Goal: Information Seeking & Learning: Understand process/instructions

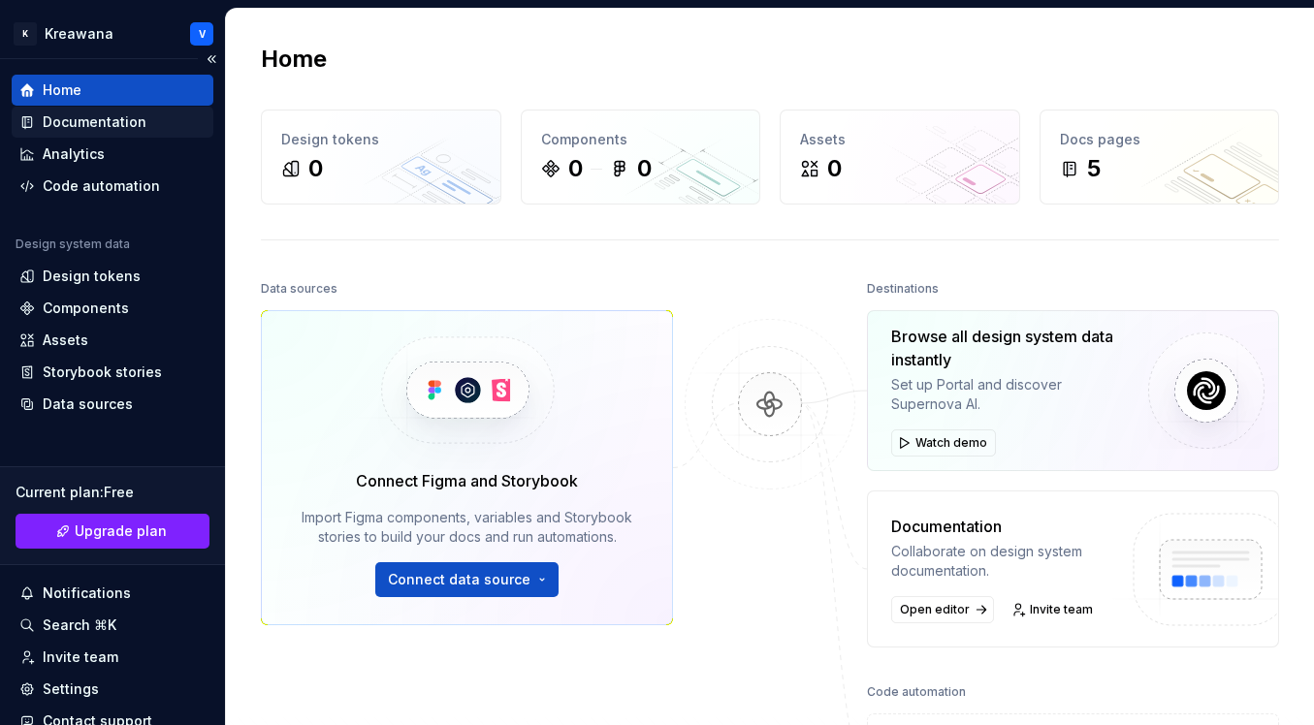
click at [55, 131] on div "Documentation" at bounding box center [113, 122] width 202 height 31
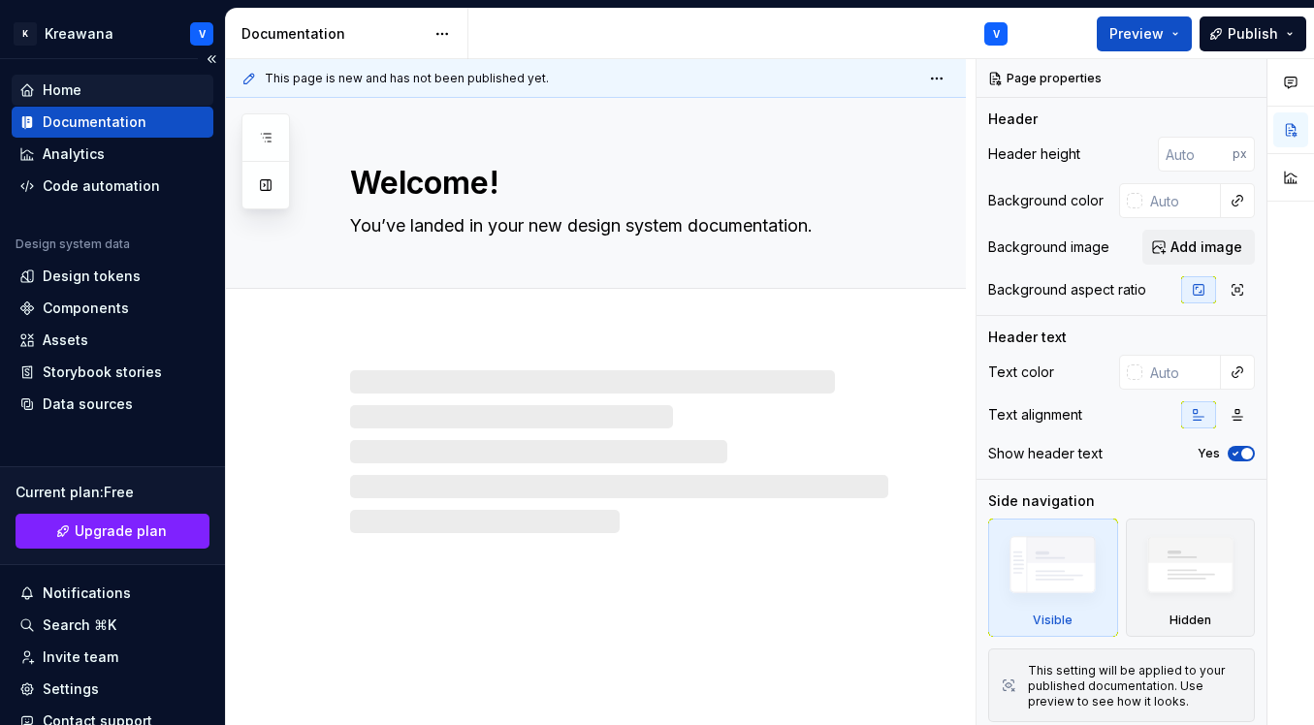
click at [152, 92] on div "Home" at bounding box center [112, 89] width 186 height 19
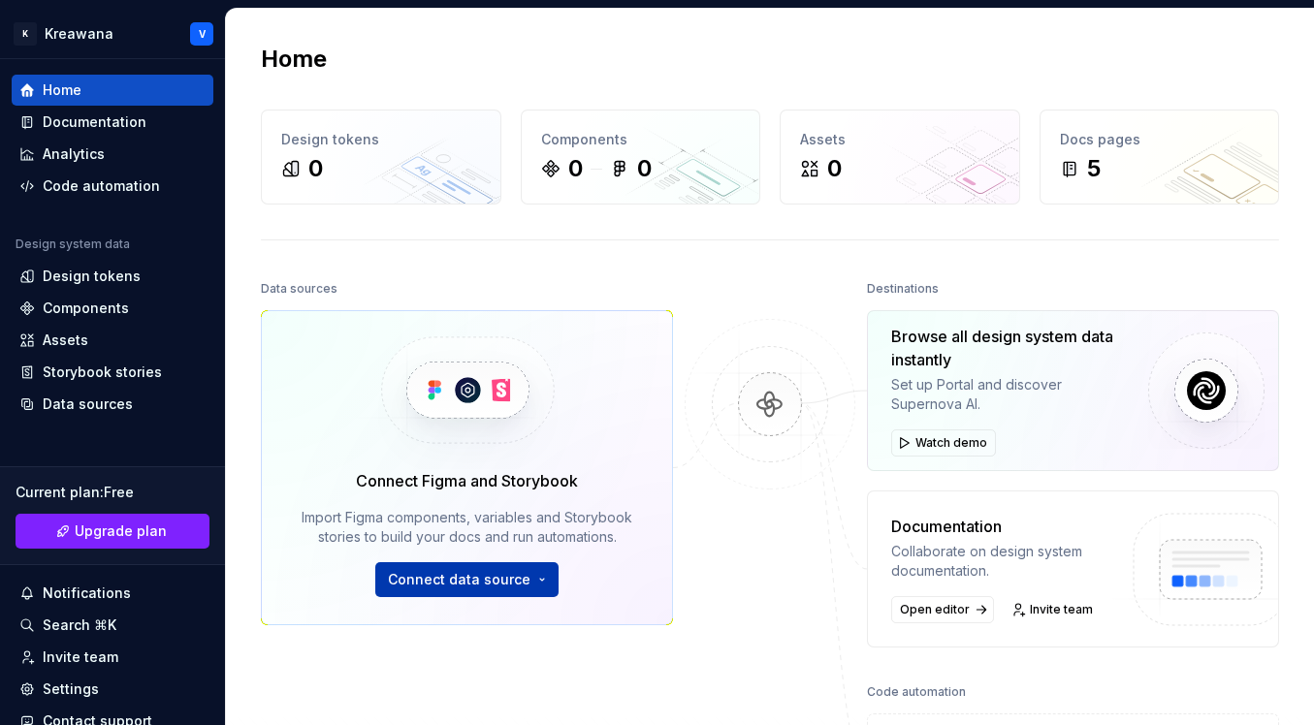
click at [448, 575] on span "Connect data source" at bounding box center [459, 579] width 143 height 19
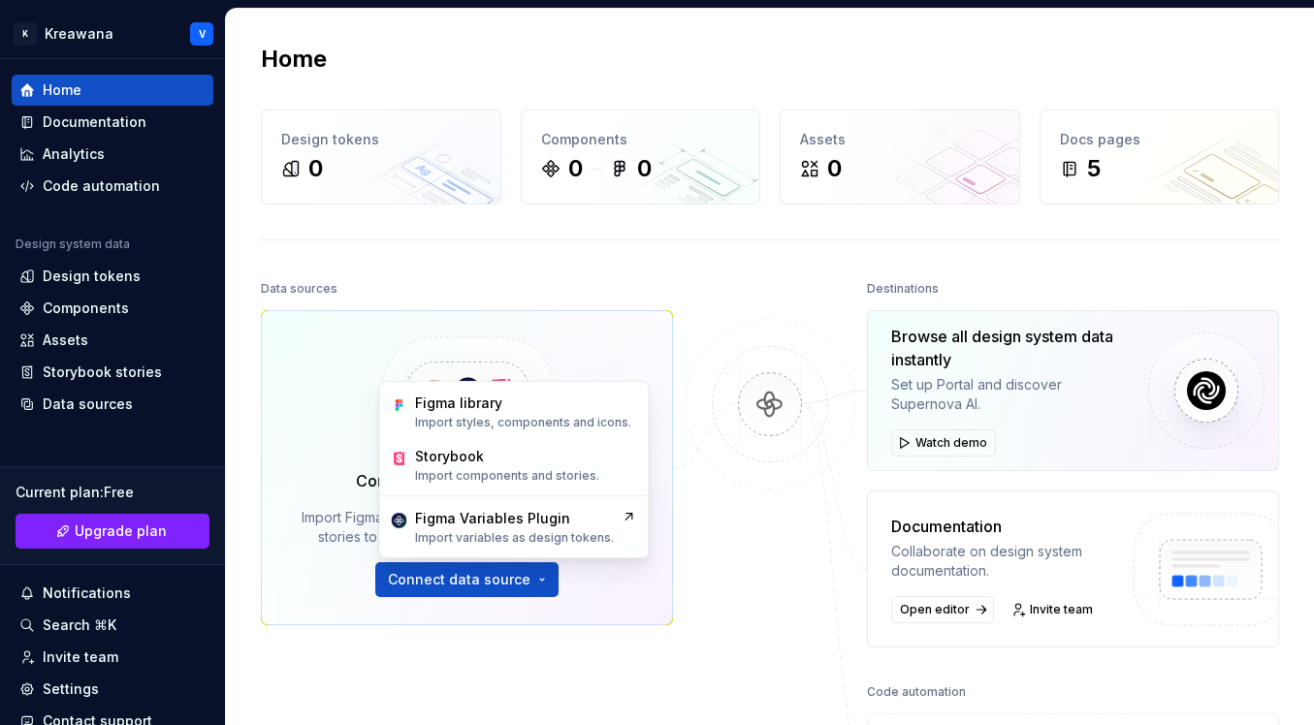
click at [786, 632] on div at bounding box center [770, 551] width 194 height 553
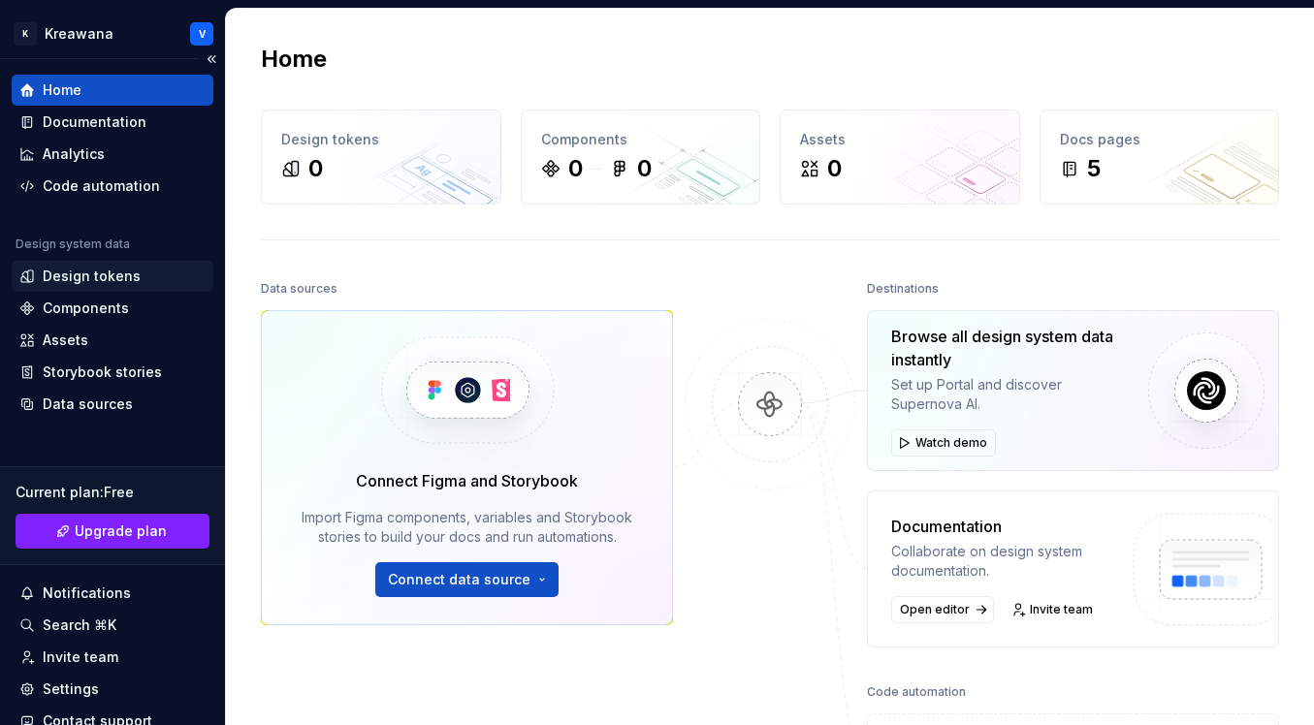
click at [89, 278] on div "Design tokens" at bounding box center [92, 276] width 98 height 19
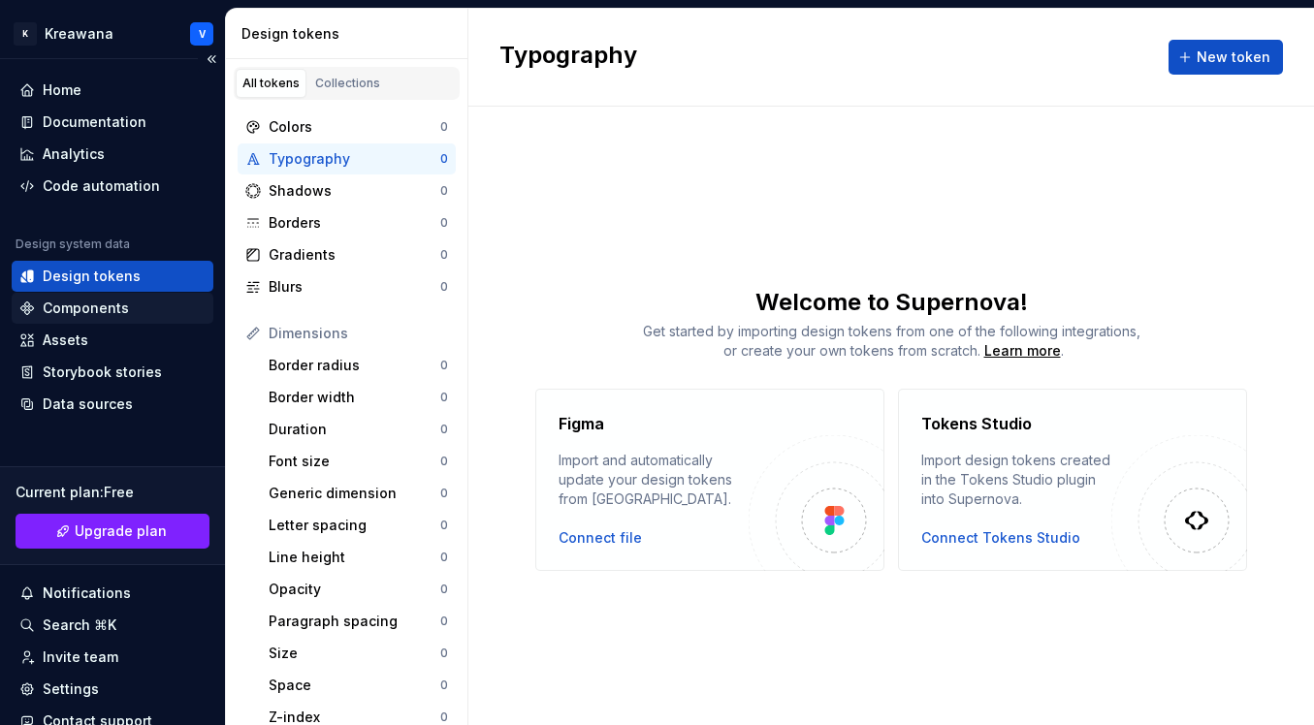
click at [110, 305] on div "Components" at bounding box center [86, 308] width 86 height 19
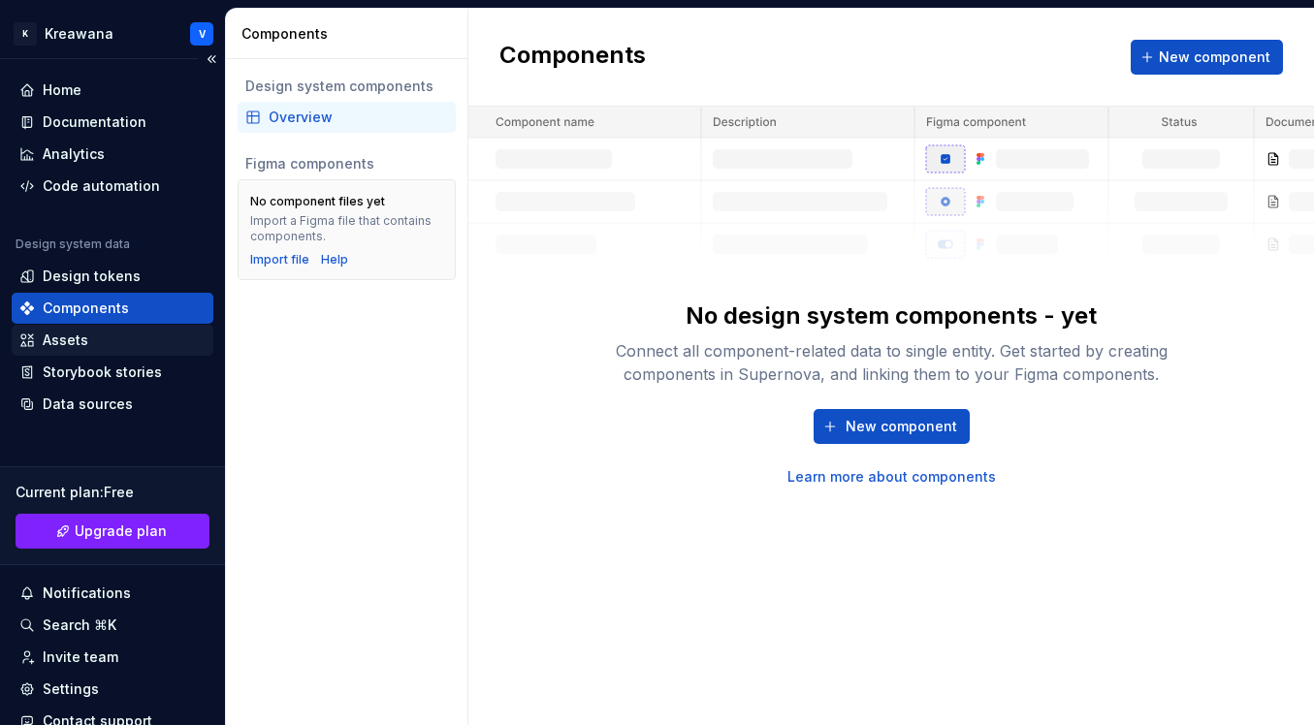
click at [63, 335] on div "Assets" at bounding box center [66, 340] width 46 height 19
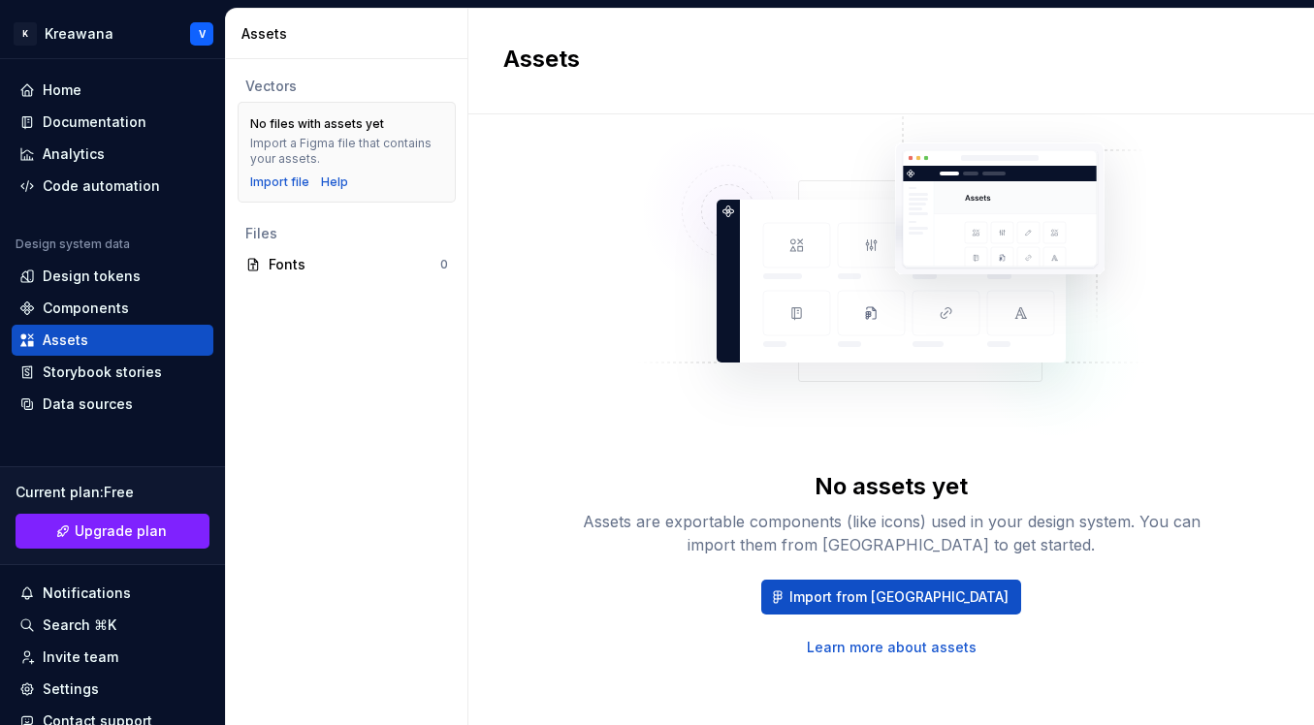
scroll to position [83, 0]
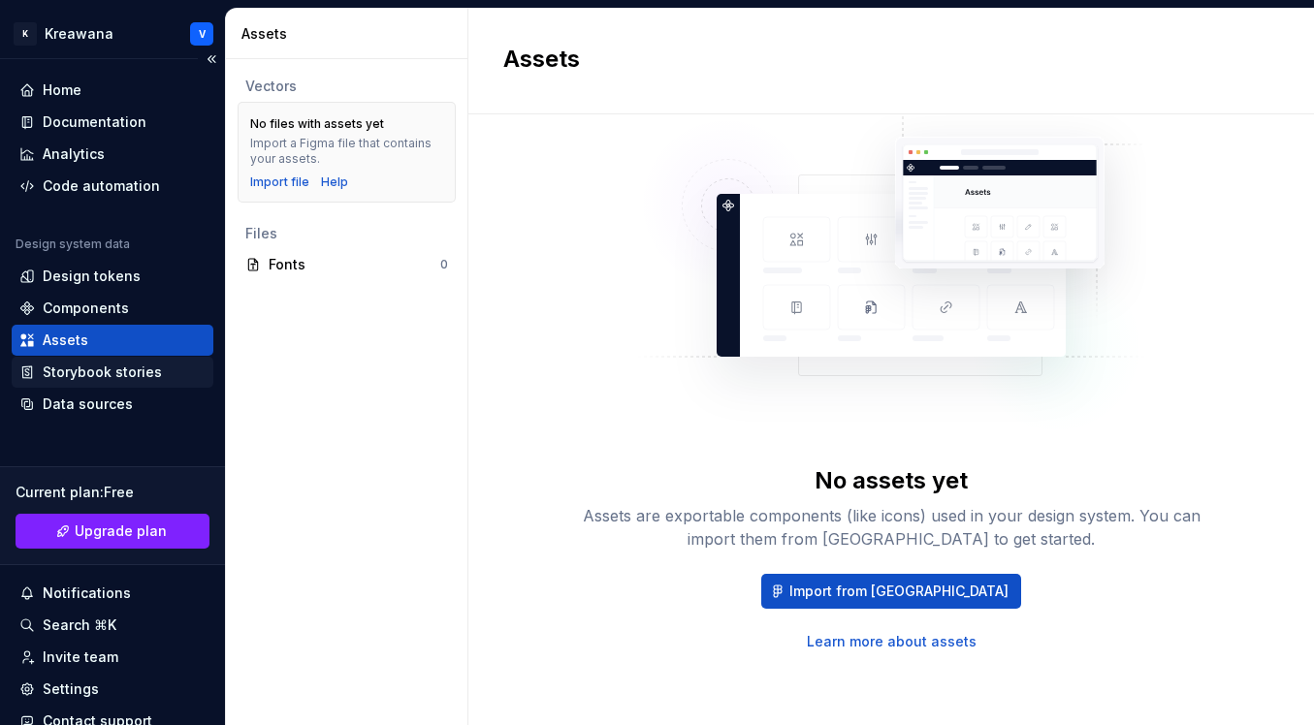
click at [114, 368] on div "Storybook stories" at bounding box center [102, 372] width 119 height 19
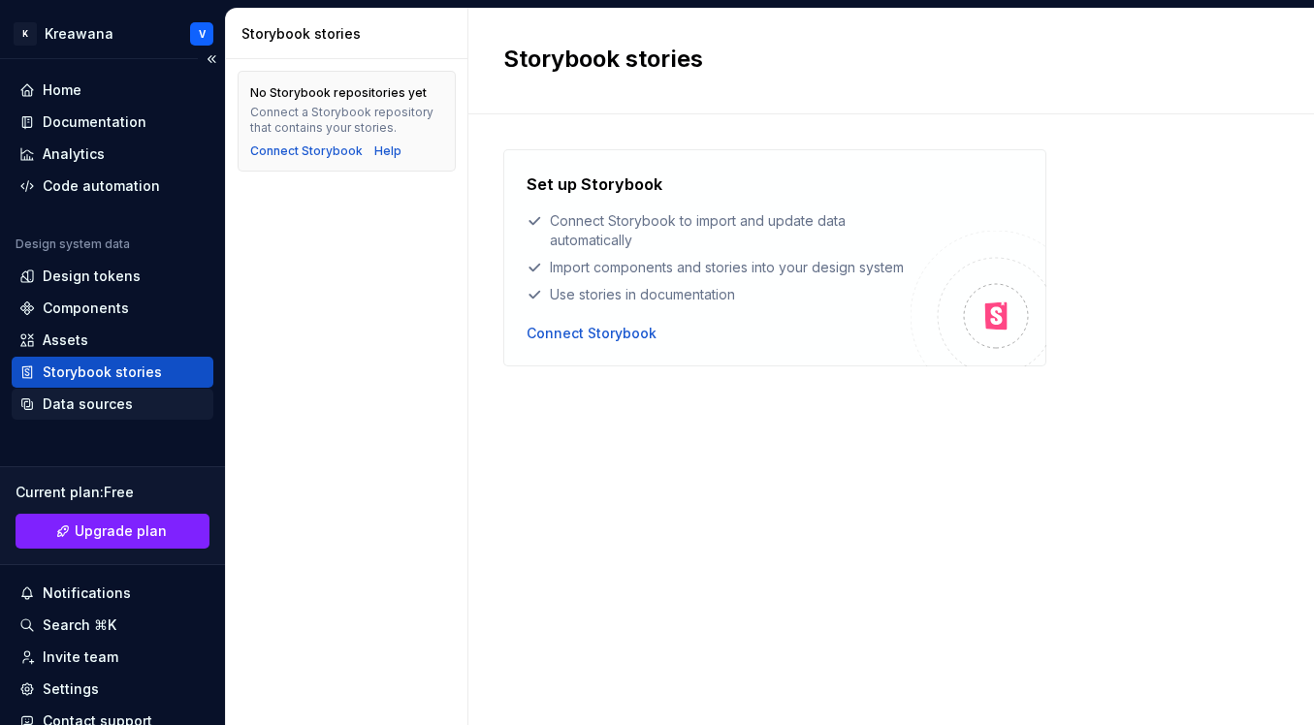
click at [154, 405] on div "Data sources" at bounding box center [112, 404] width 186 height 19
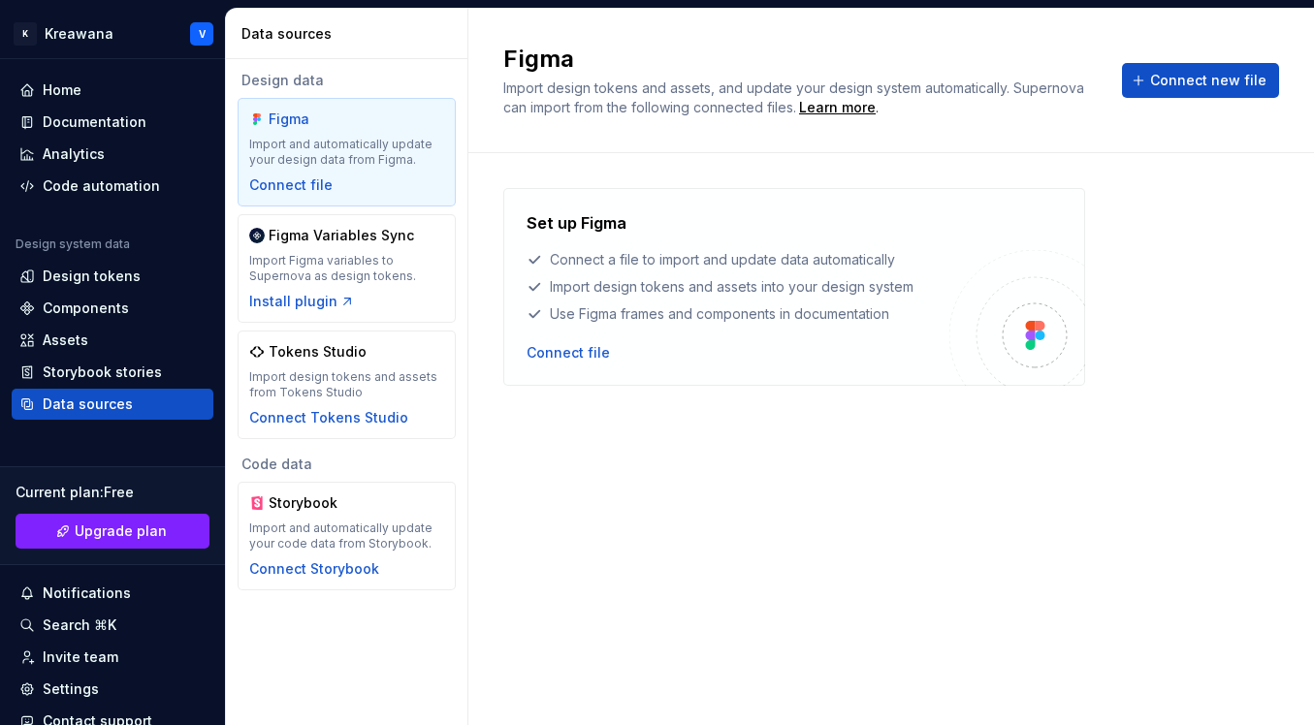
click at [714, 500] on div "Set up Figma Connect a file to import and update data automatically Import desi…" at bounding box center [891, 420] width 776 height 464
click at [714, 499] on div "Set up Figma Connect a file to import and update data automatically Import desi…" at bounding box center [891, 420] width 776 height 464
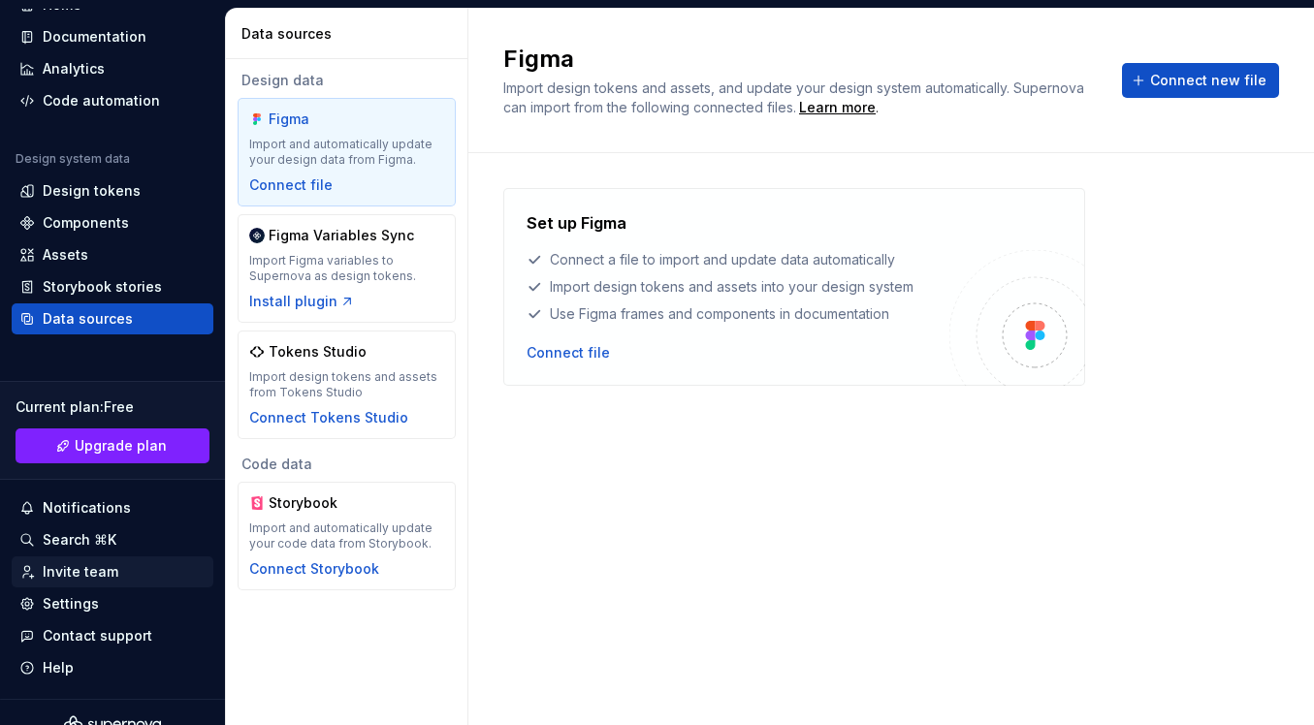
scroll to position [111, 0]
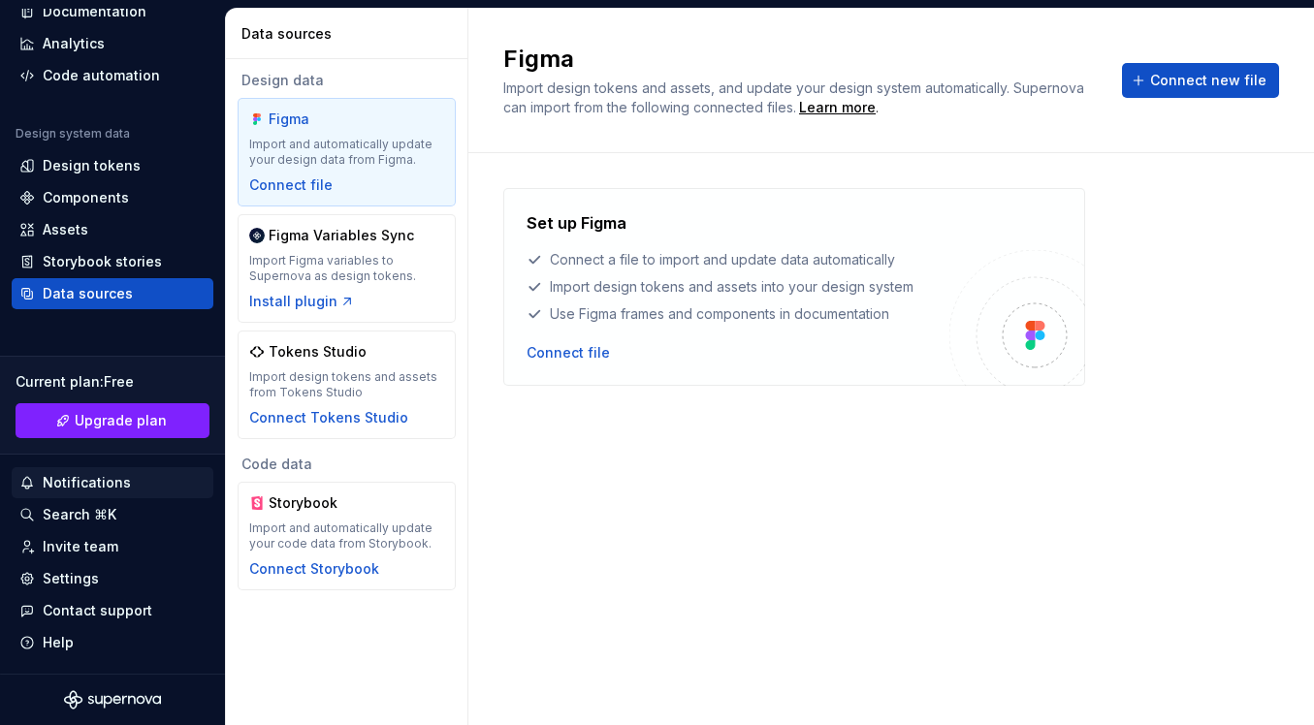
click at [109, 482] on div "Notifications" at bounding box center [87, 482] width 88 height 19
click at [1065, 599] on html "K Kreawana V Home Documentation Analytics Code automation Design system data De…" at bounding box center [657, 362] width 1314 height 725
click at [97, 513] on div "Search ⌘K" at bounding box center [80, 514] width 74 height 19
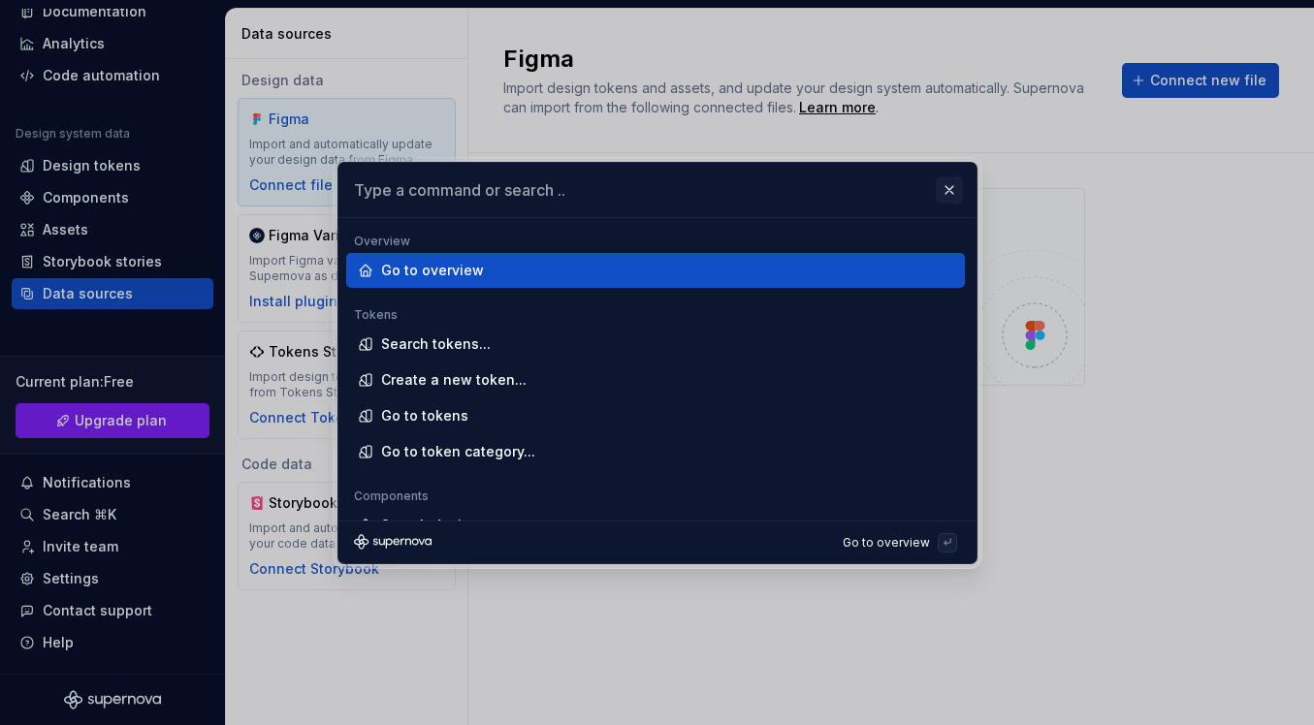
click at [946, 198] on button "button" at bounding box center [949, 189] width 27 height 27
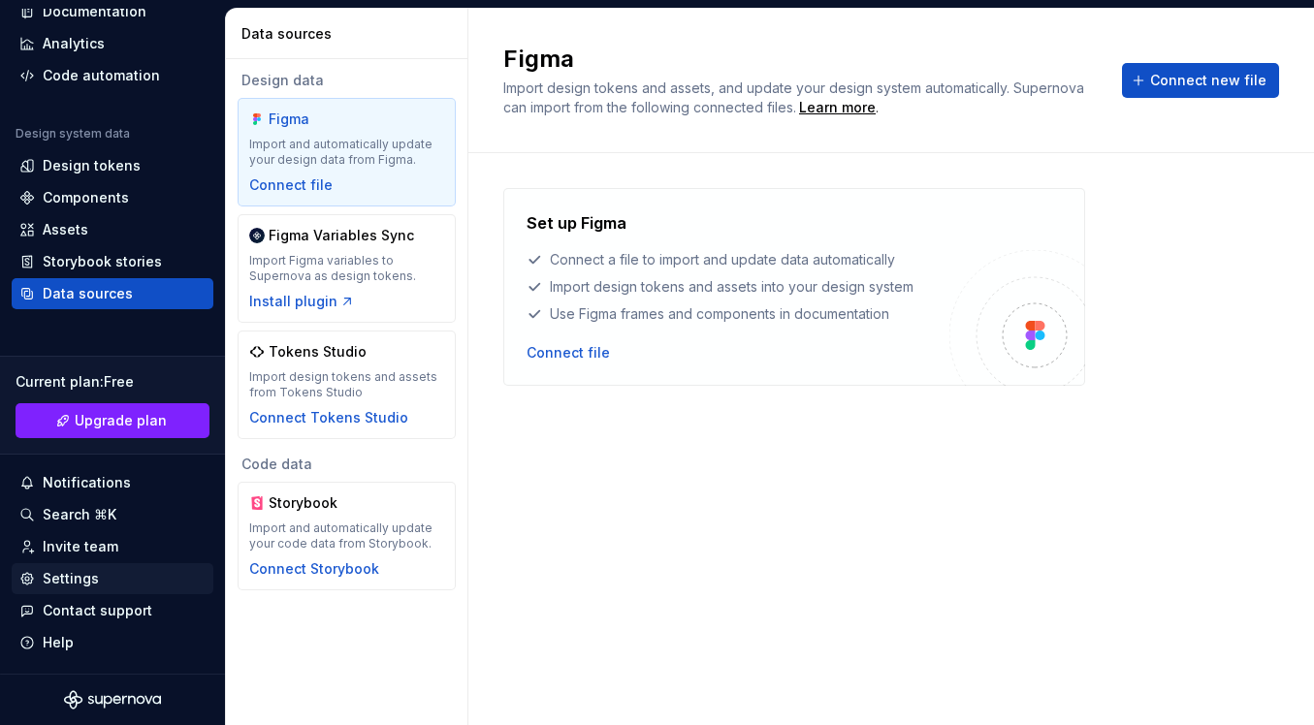
click at [93, 587] on div "Settings" at bounding box center [71, 578] width 56 height 19
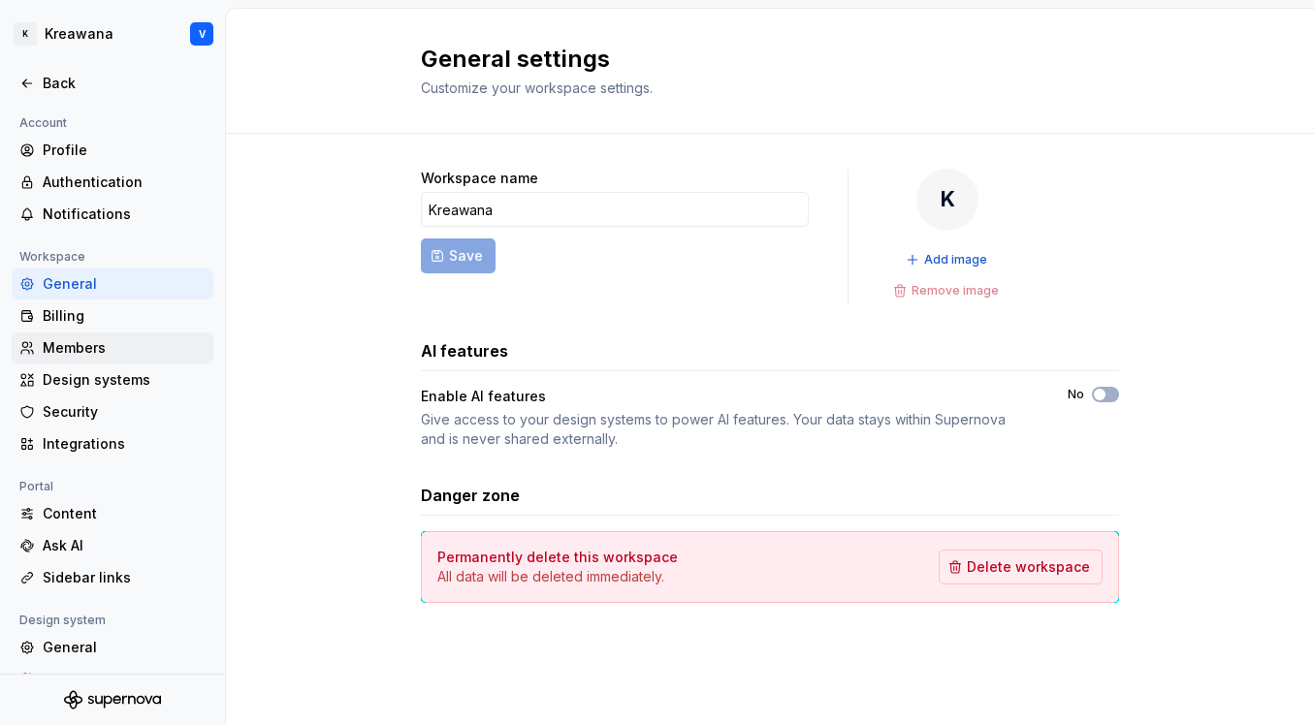
click at [86, 359] on div "Members" at bounding box center [113, 348] width 202 height 31
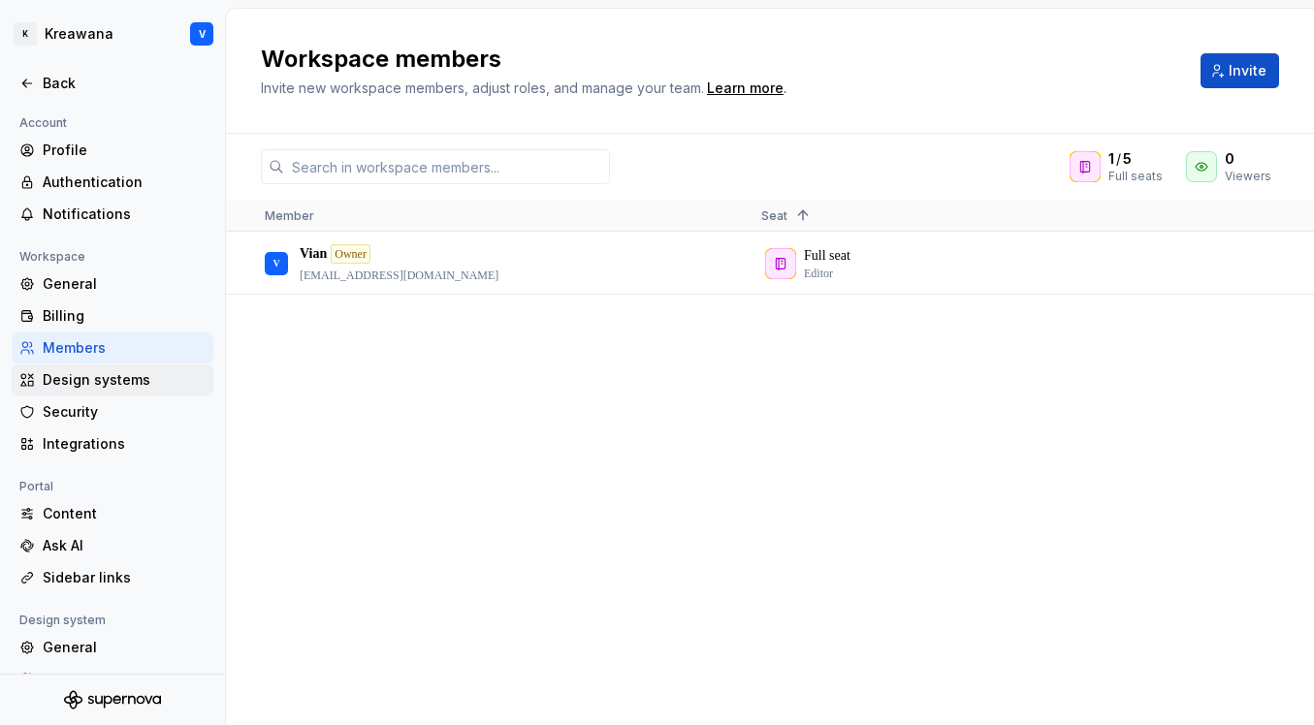
click at [90, 373] on div "Design systems" at bounding box center [124, 379] width 163 height 19
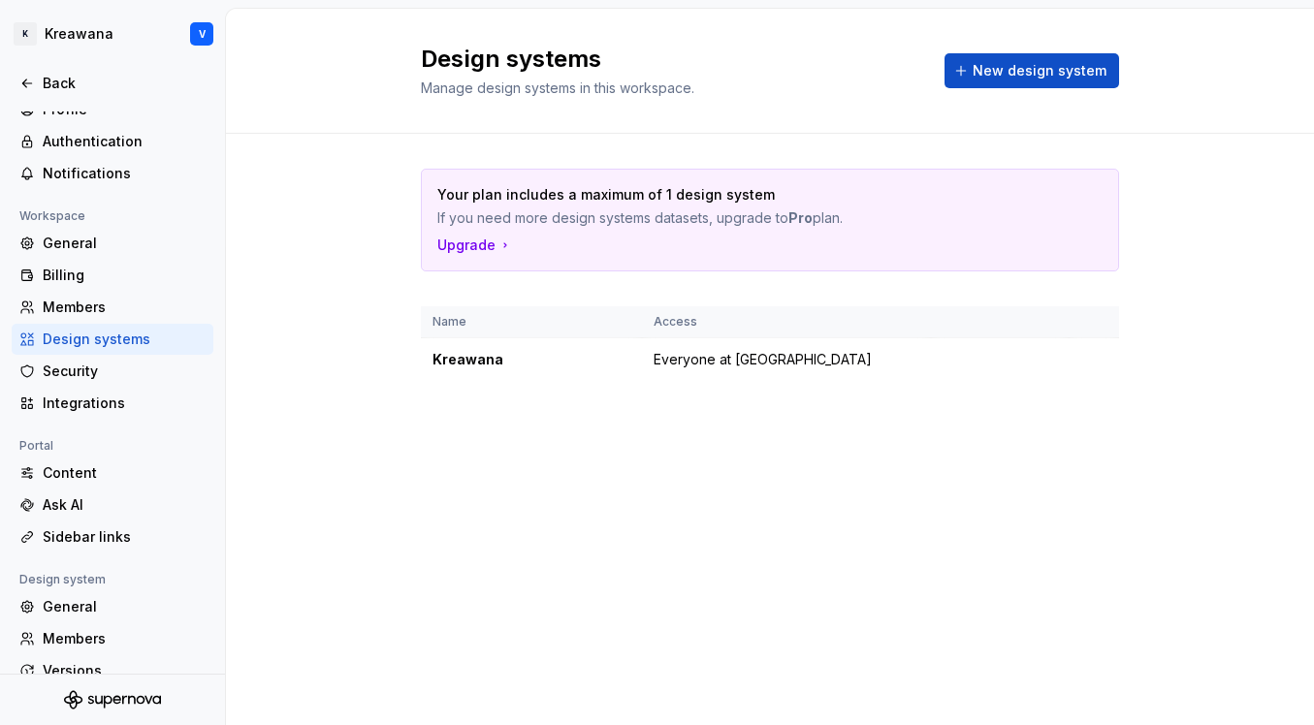
scroll to position [50, 0]
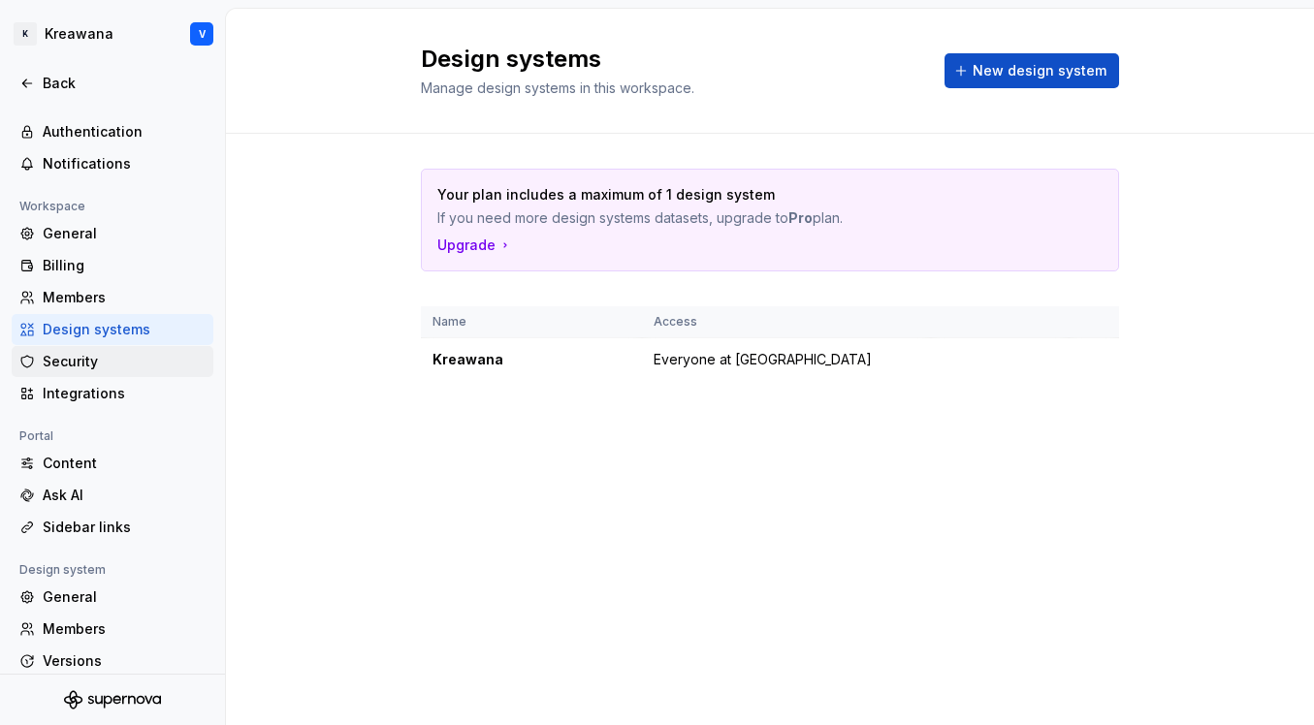
click at [98, 359] on div "Security" at bounding box center [124, 361] width 163 height 19
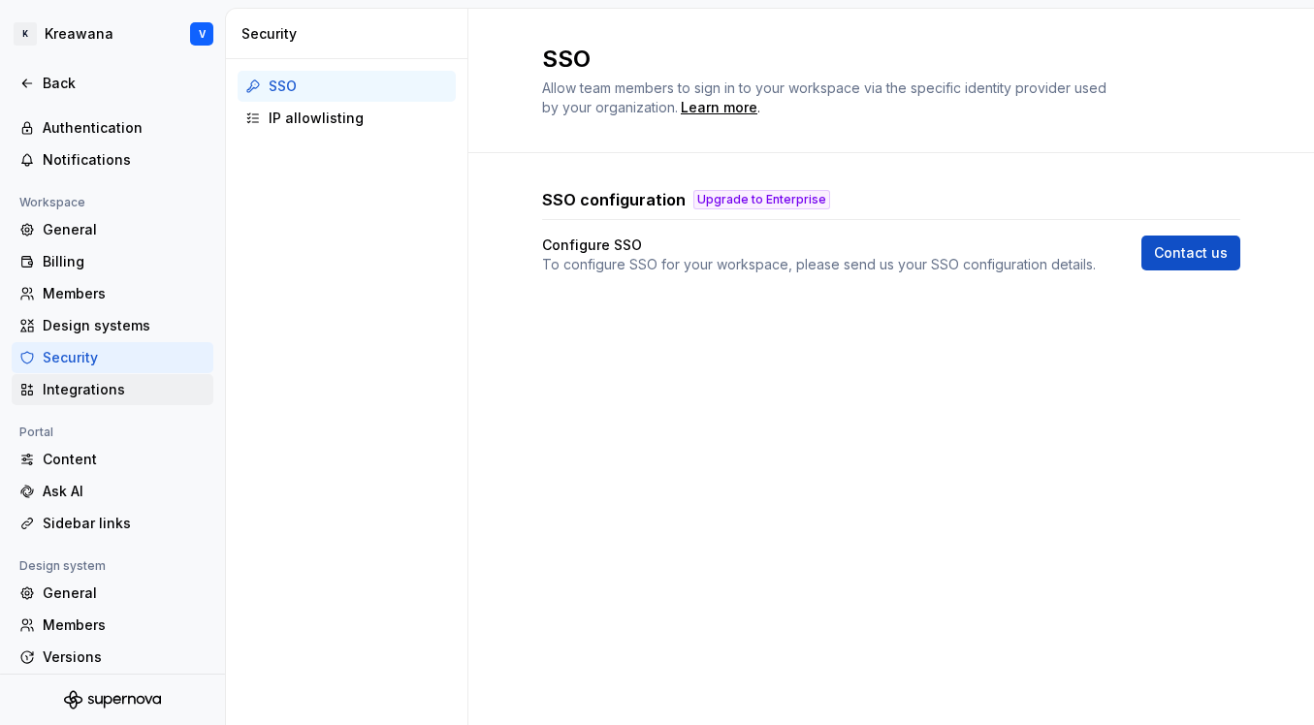
click at [83, 395] on div "Integrations" at bounding box center [124, 389] width 163 height 19
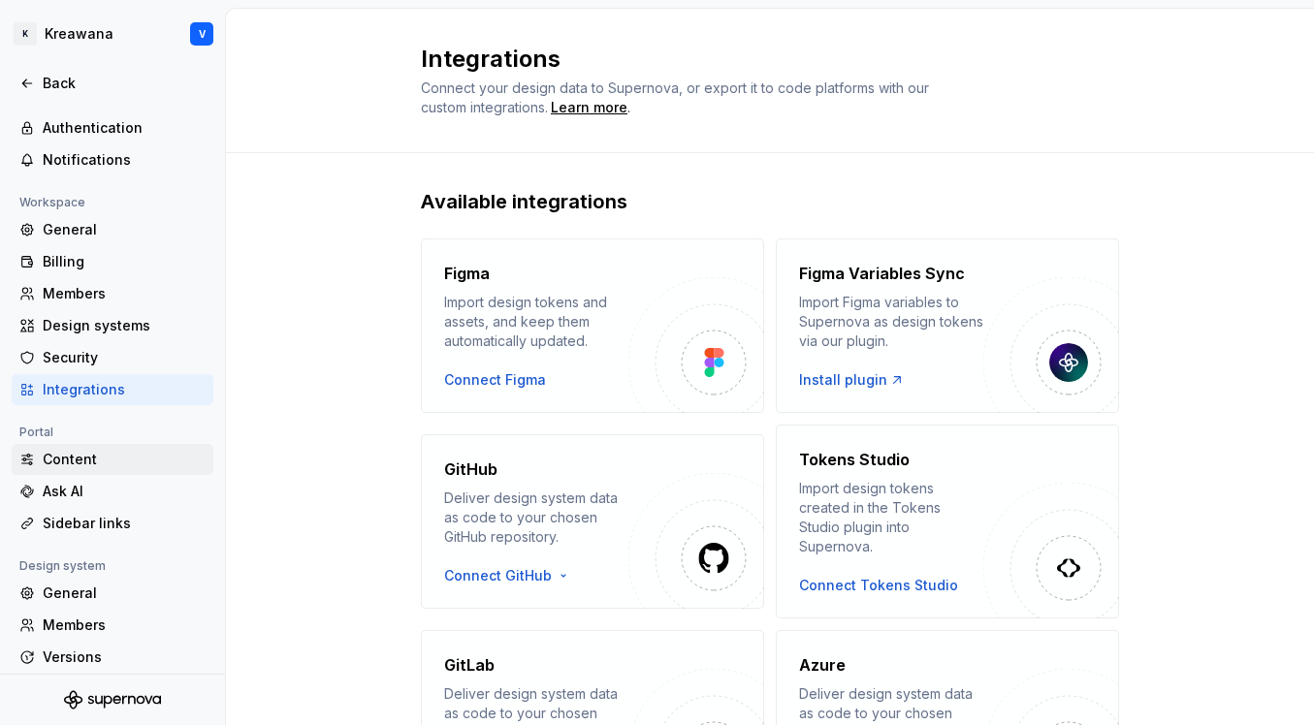
click at [60, 466] on div "Content" at bounding box center [124, 459] width 163 height 19
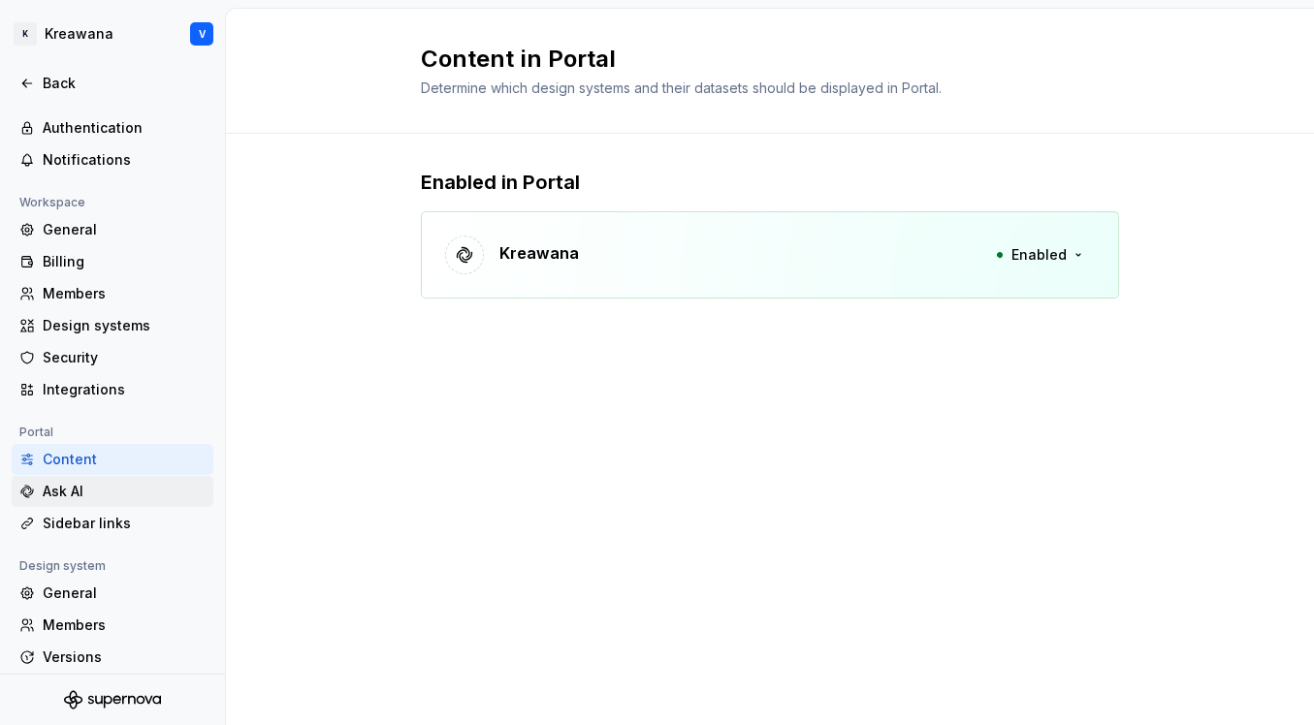
click at [98, 489] on div "Ask AI" at bounding box center [124, 491] width 163 height 19
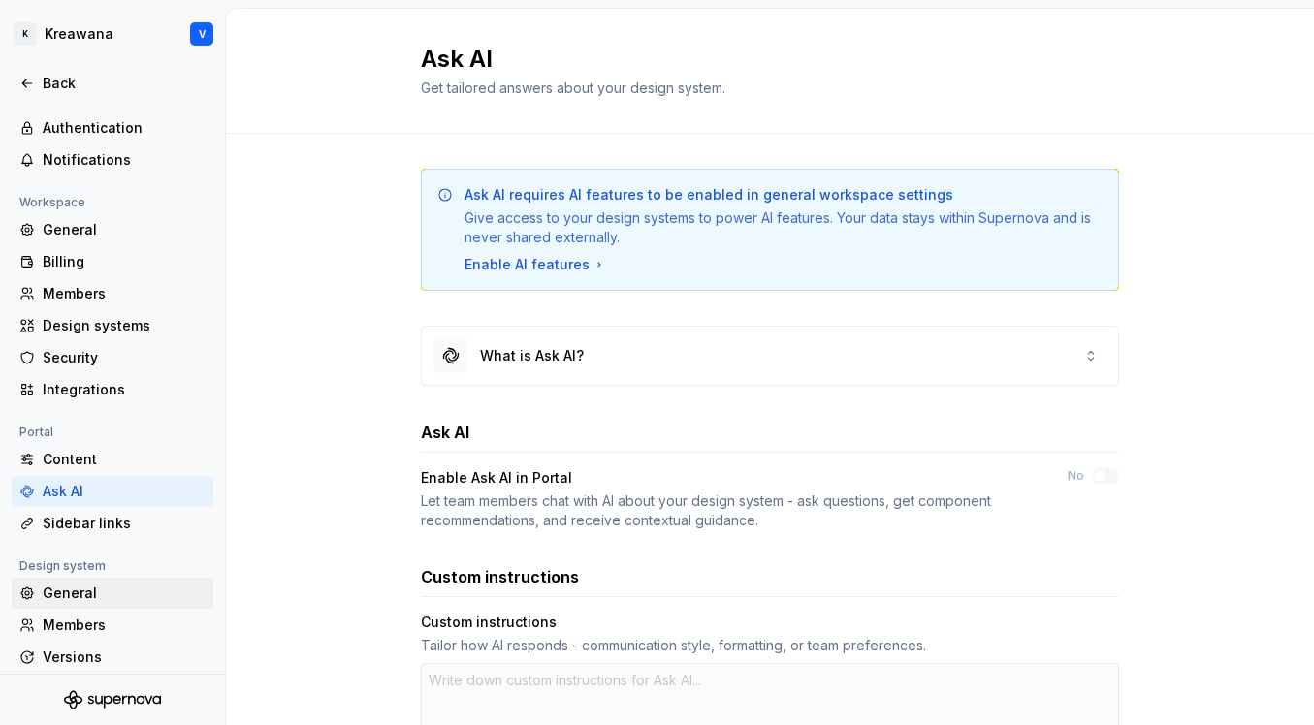
click at [53, 604] on div "General" at bounding box center [113, 593] width 202 height 31
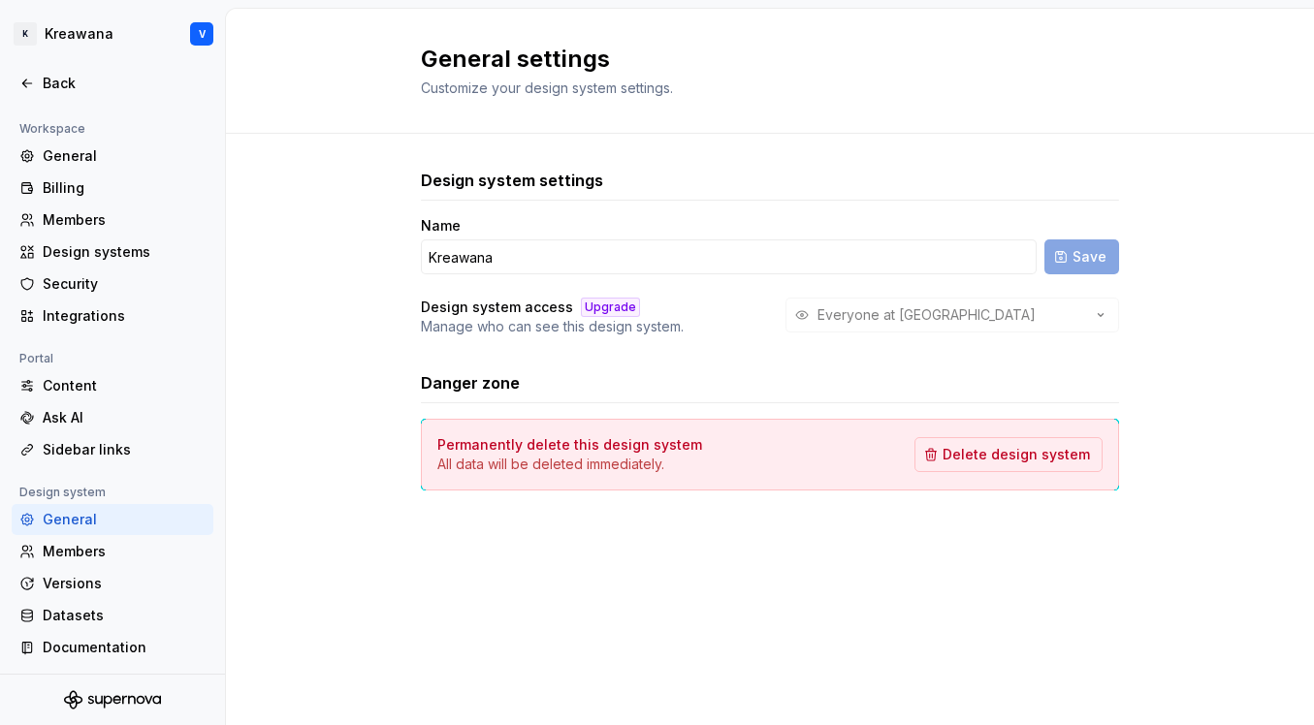
scroll to position [129, 0]
click at [66, 637] on div "Documentation" at bounding box center [124, 646] width 163 height 19
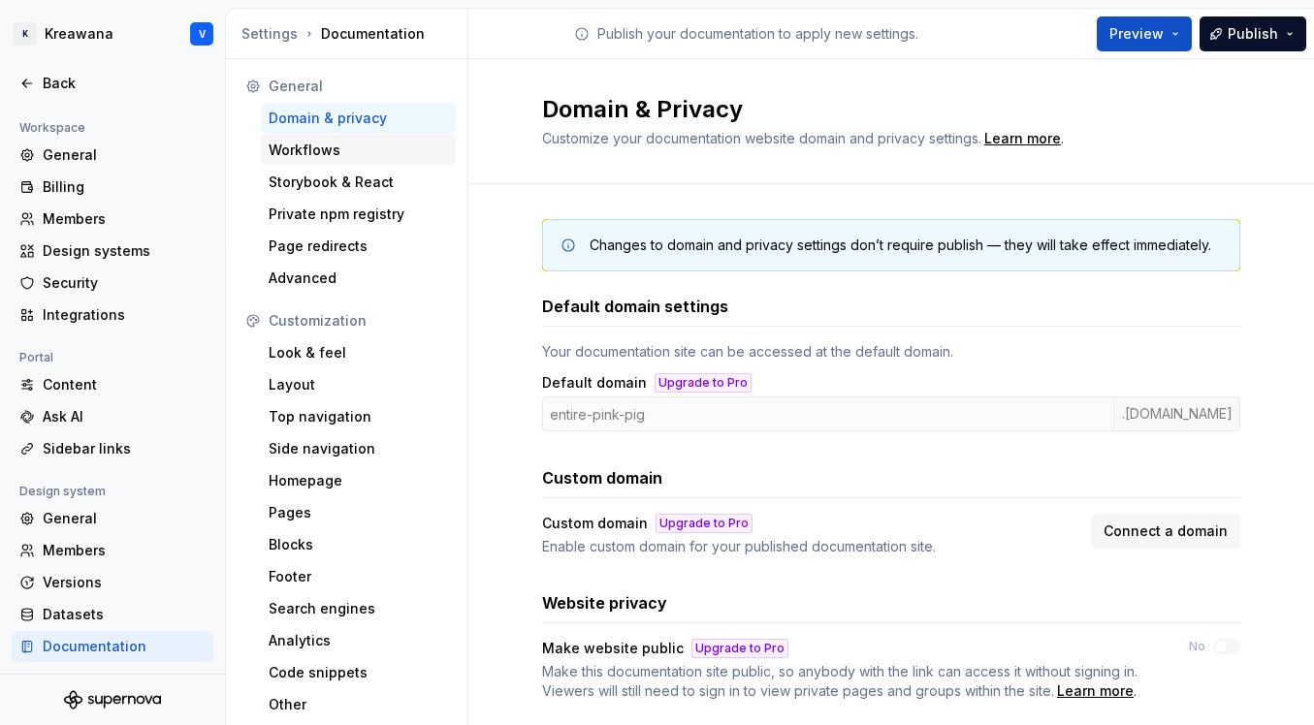
click at [332, 156] on div "Workflows" at bounding box center [358, 150] width 179 height 19
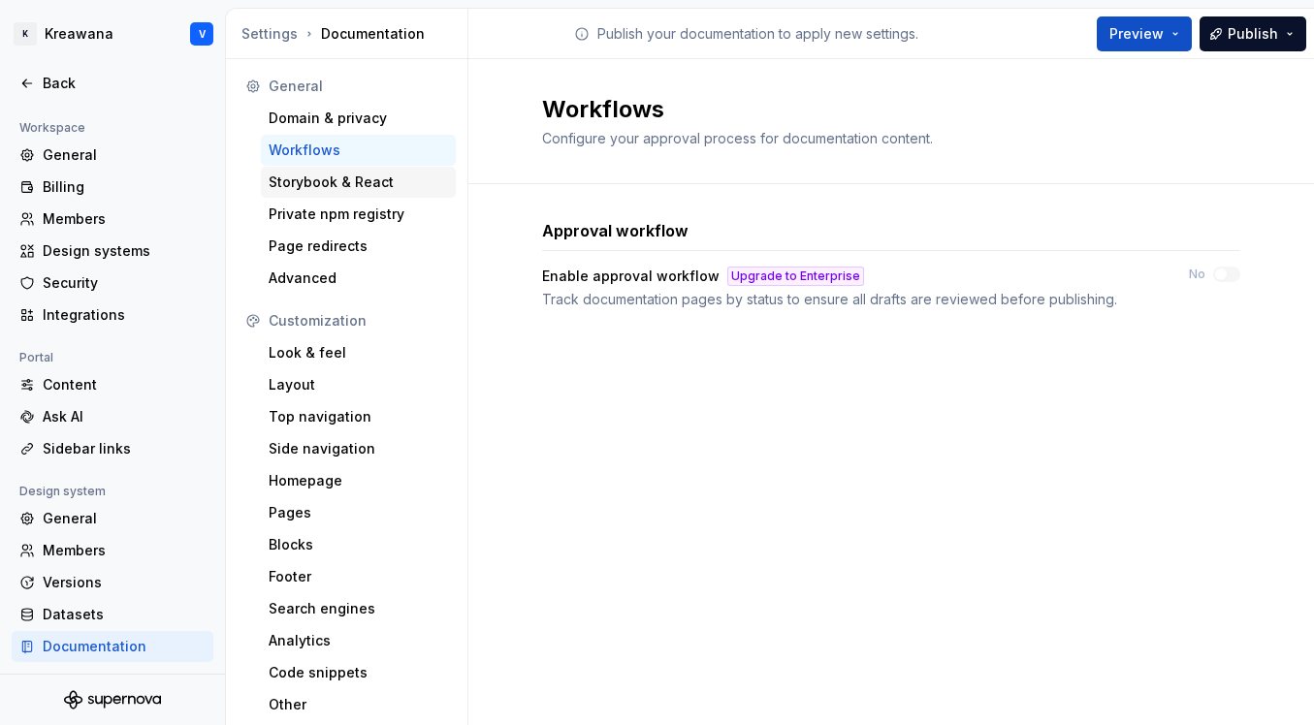
click at [355, 183] on div "Storybook & React" at bounding box center [358, 182] width 179 height 19
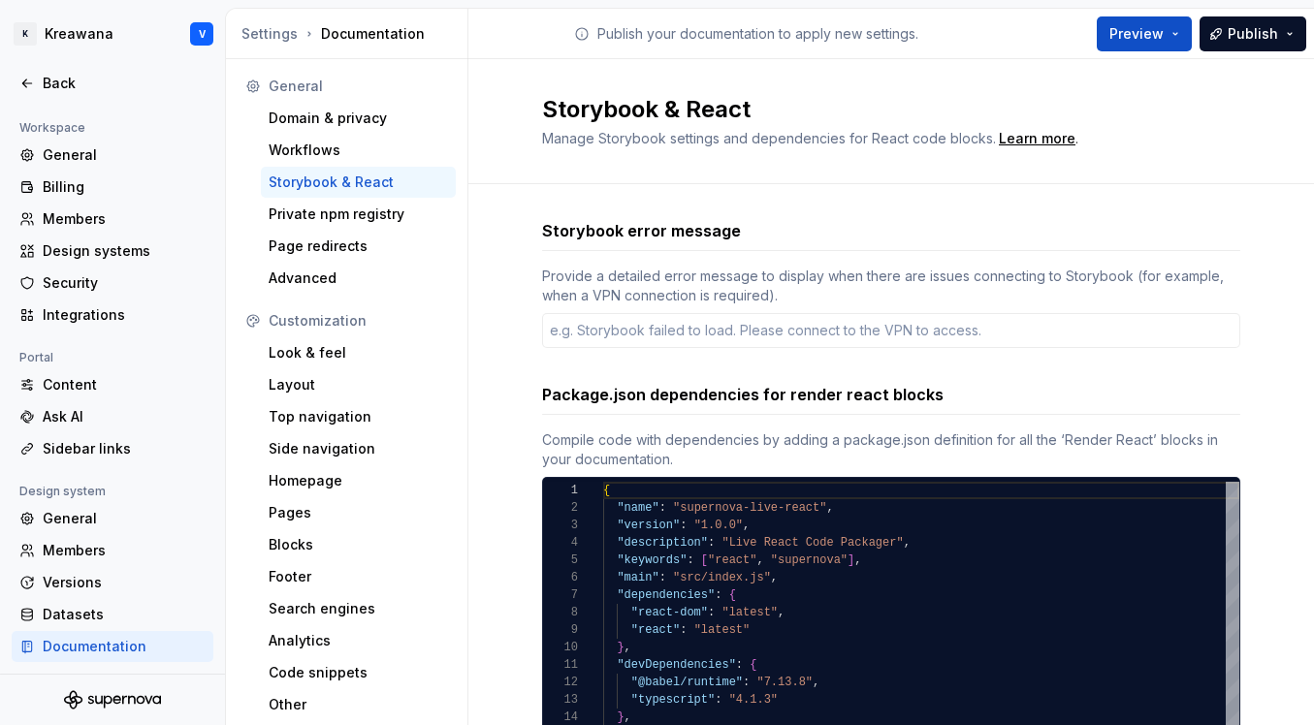
type textarea "*"
click at [345, 218] on div "Private npm registry" at bounding box center [358, 214] width 179 height 19
click at [320, 359] on div "Look & feel" at bounding box center [358, 352] width 179 height 19
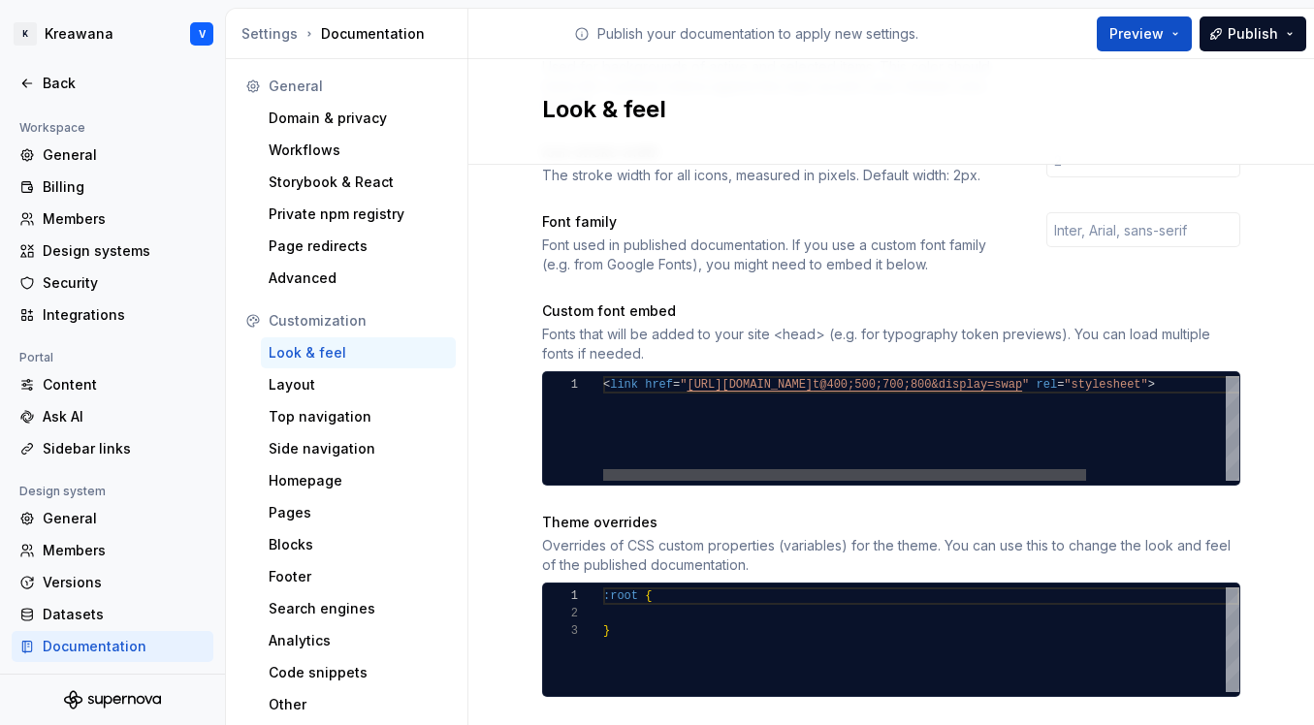
scroll to position [841, 0]
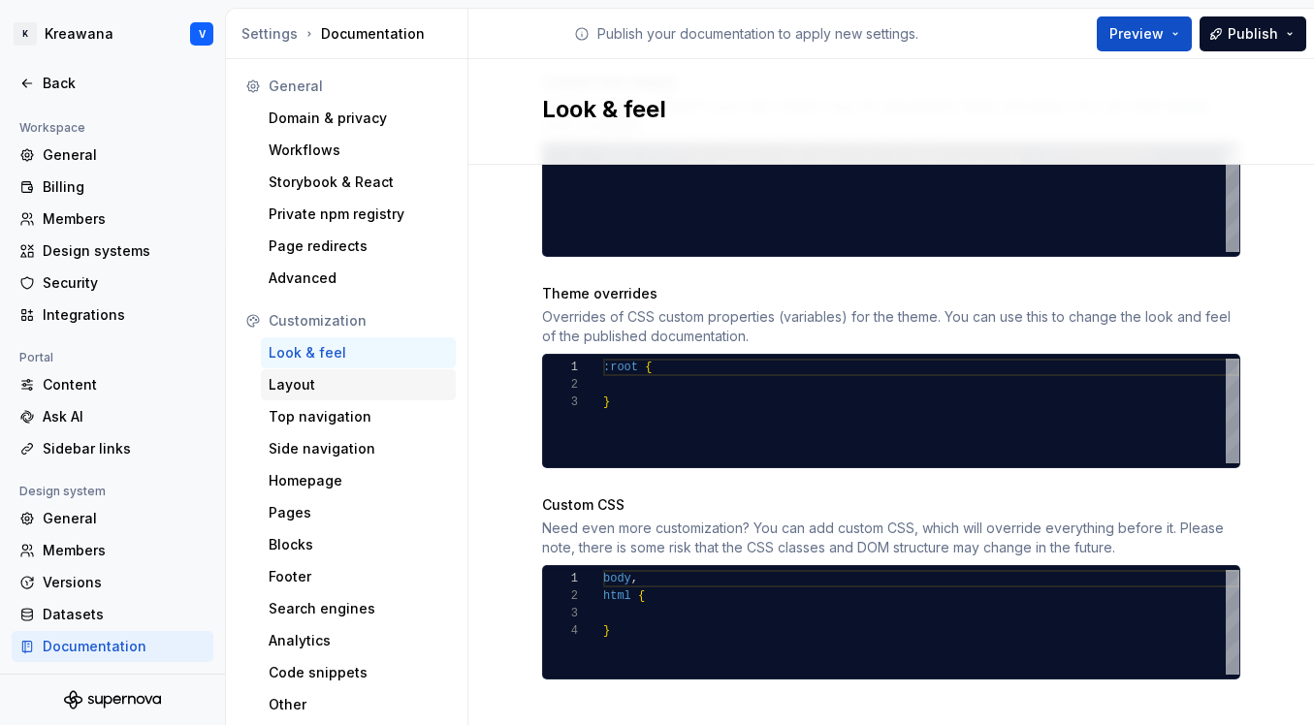
click at [370, 389] on div "Layout" at bounding box center [358, 384] width 179 height 19
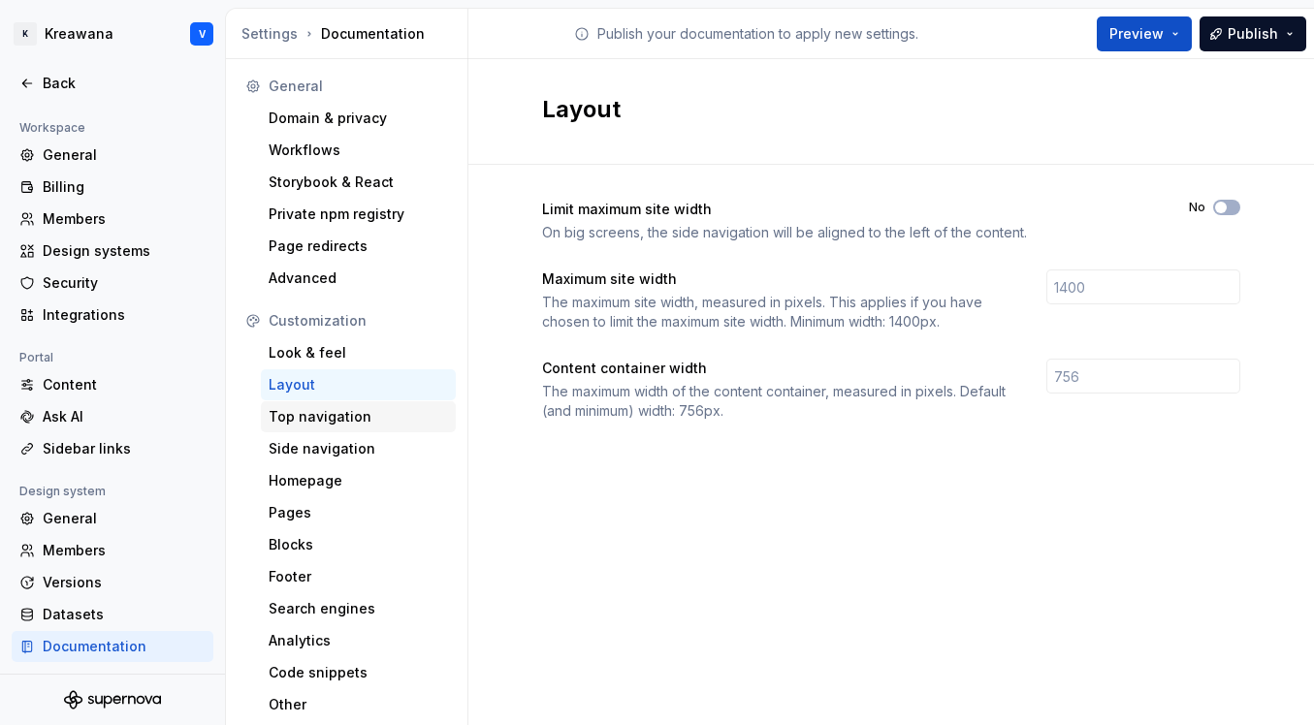
click at [359, 415] on div "Top navigation" at bounding box center [358, 416] width 179 height 19
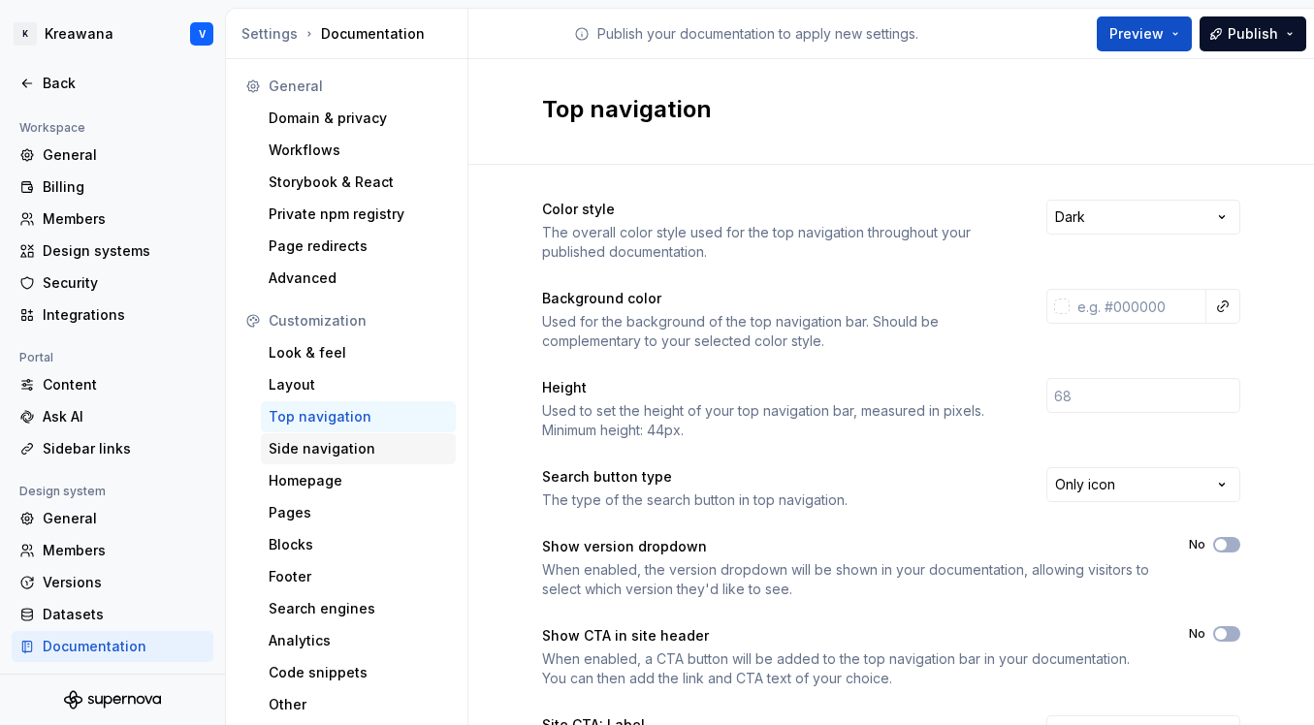
click at [353, 438] on div "Side navigation" at bounding box center [358, 448] width 195 height 31
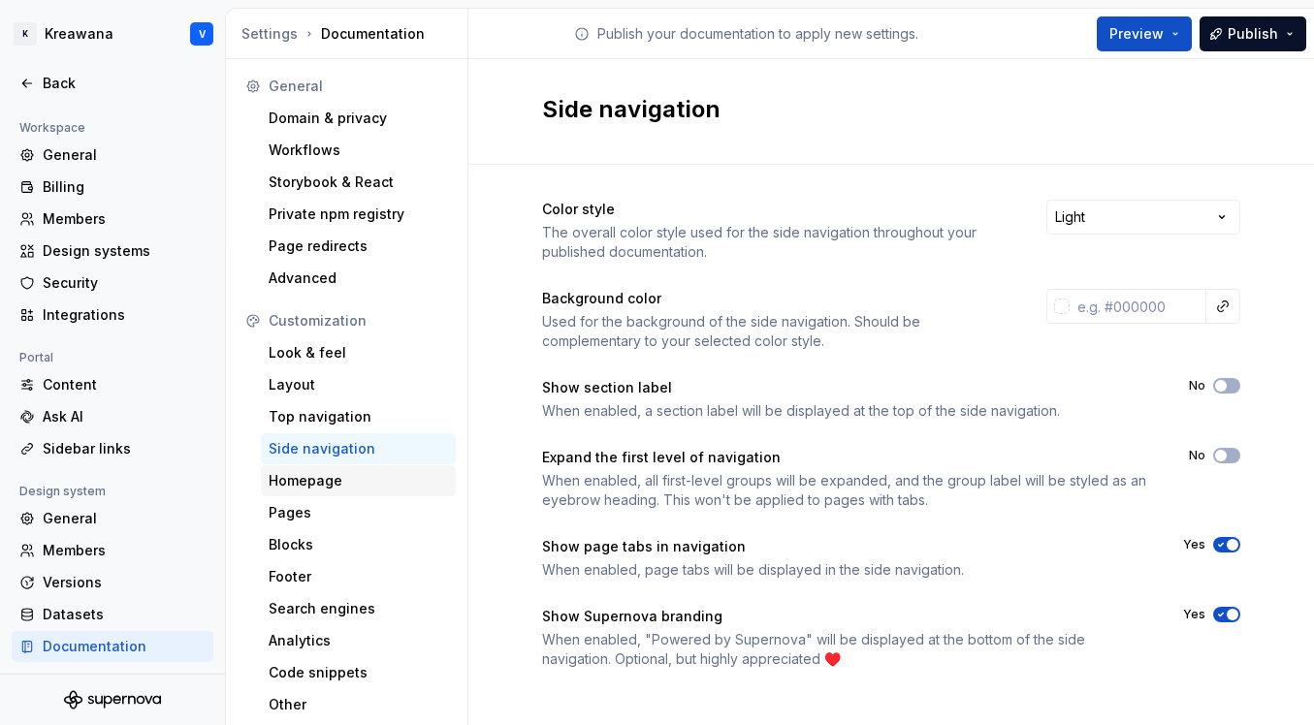
click at [322, 478] on div "Homepage" at bounding box center [358, 480] width 179 height 19
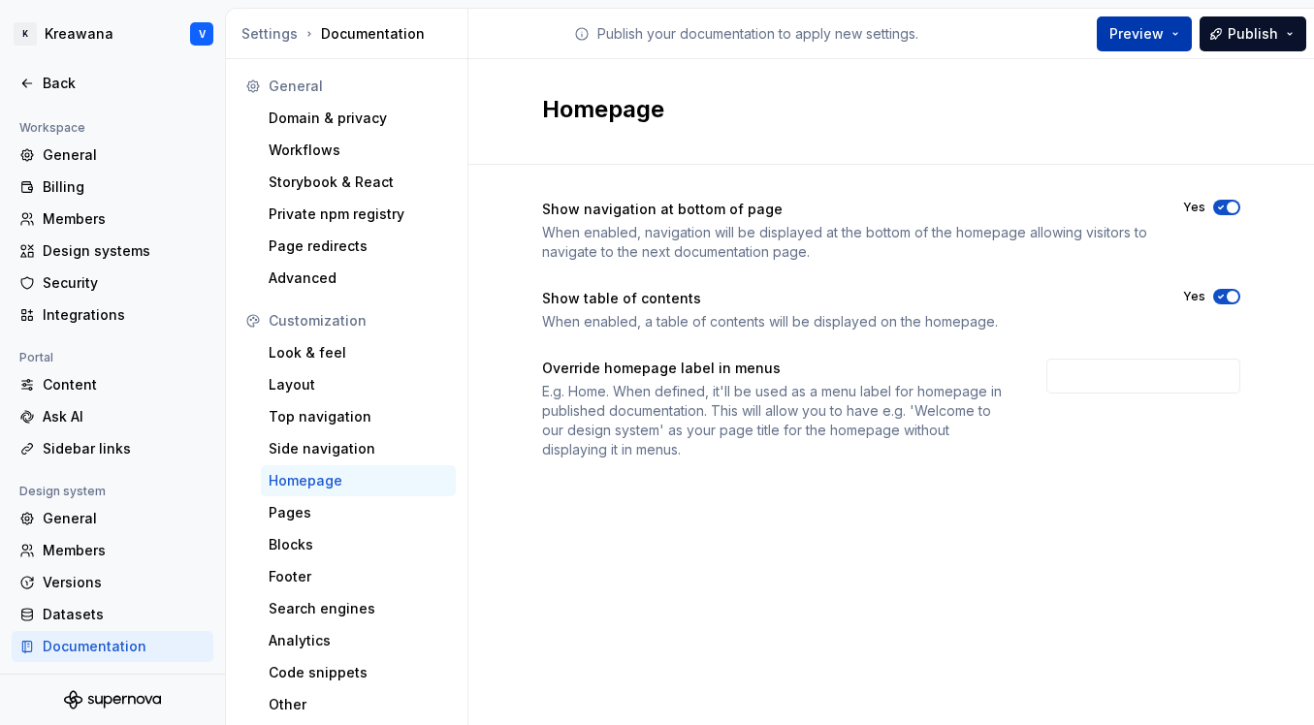
click at [1141, 38] on span "Preview" at bounding box center [1136, 33] width 54 height 19
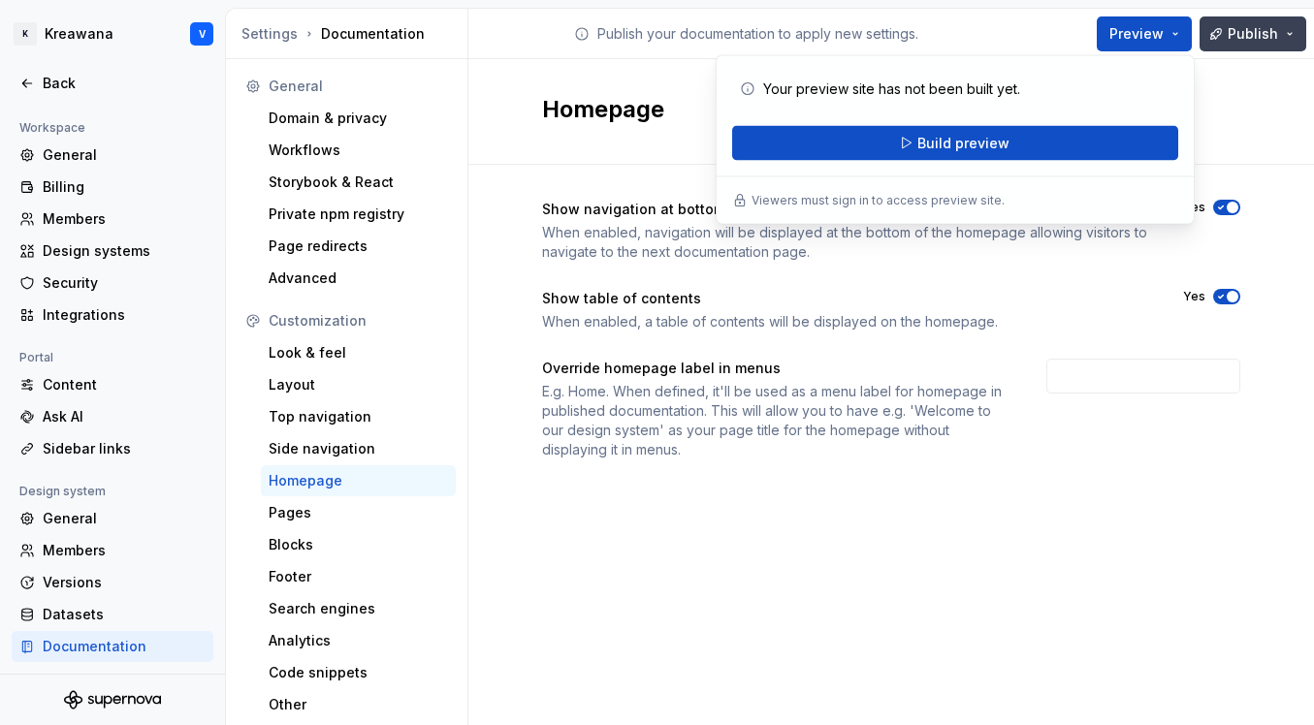
click at [1254, 39] on span "Publish" at bounding box center [1253, 33] width 50 height 19
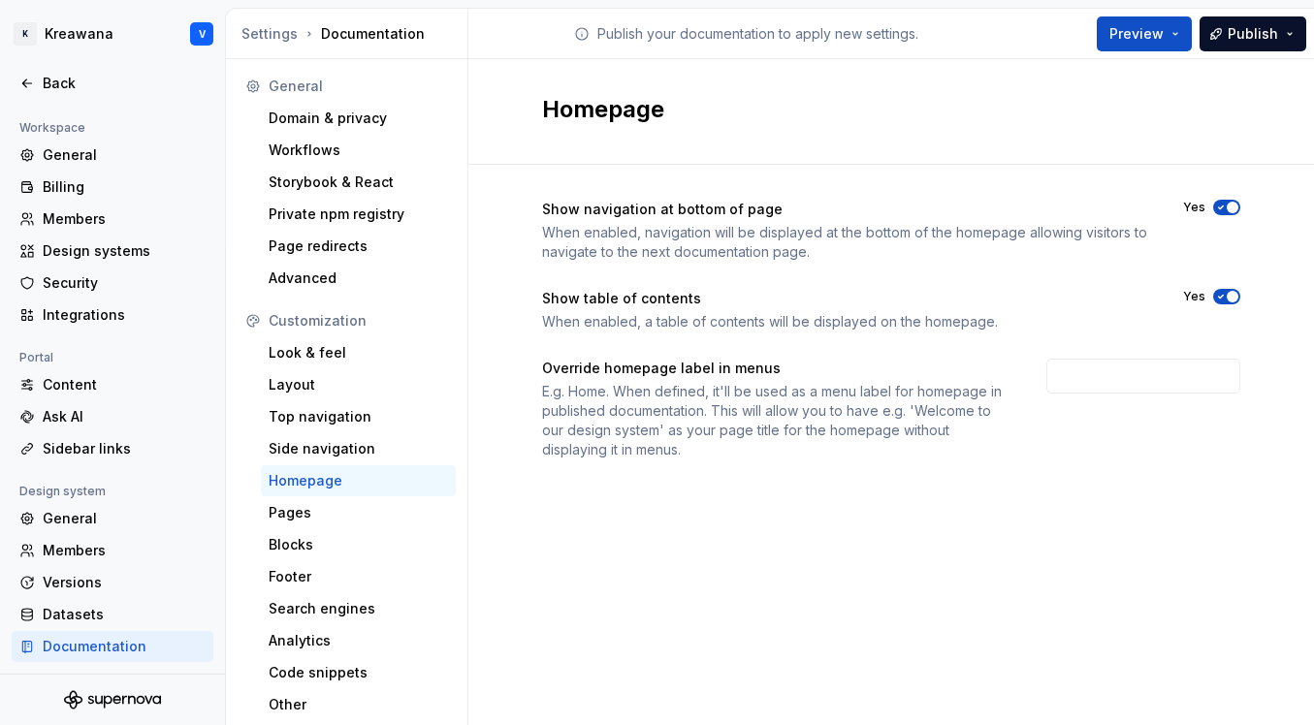
click at [1021, 402] on div "Override homepage label in menus E.g. Home. When defined, it'll be used as a me…" at bounding box center [891, 409] width 698 height 101
click at [275, 518] on div "Pages" at bounding box center [358, 512] width 179 height 19
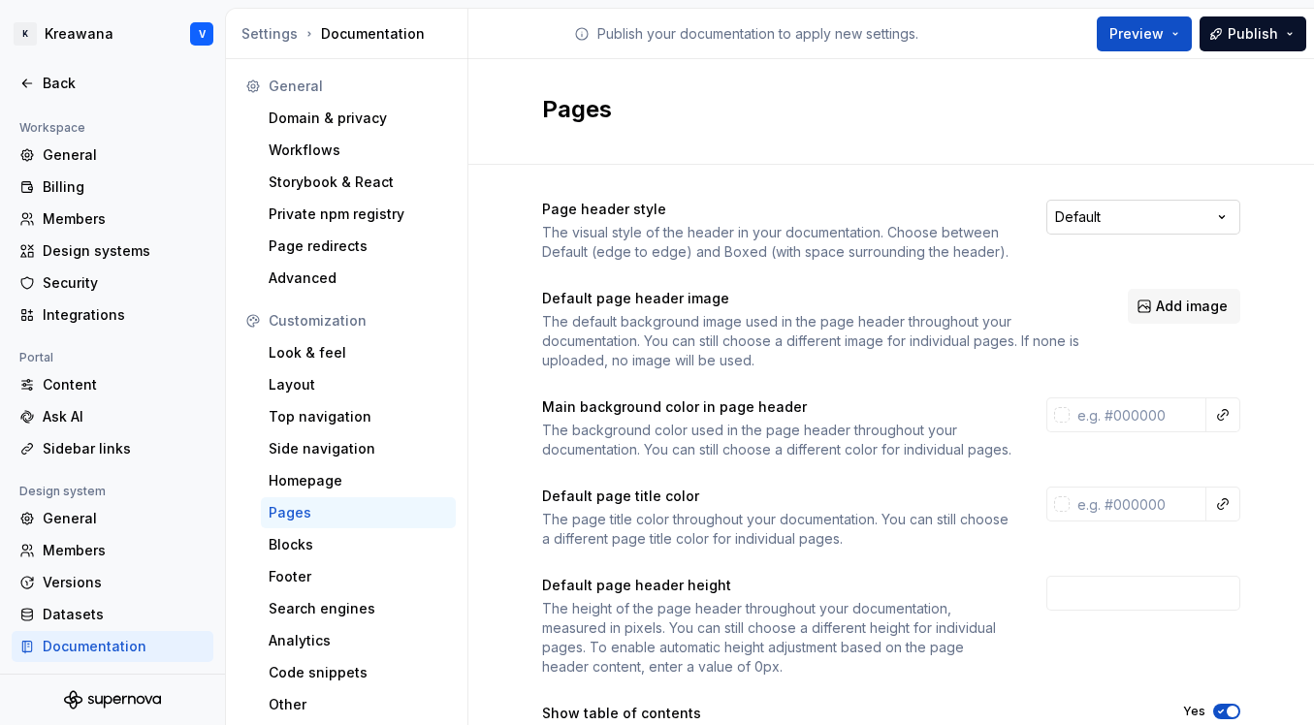
click at [1088, 225] on html "K Kreawana V Back Account Profile Authentication Notifications Workspace Genera…" at bounding box center [657, 362] width 1314 height 725
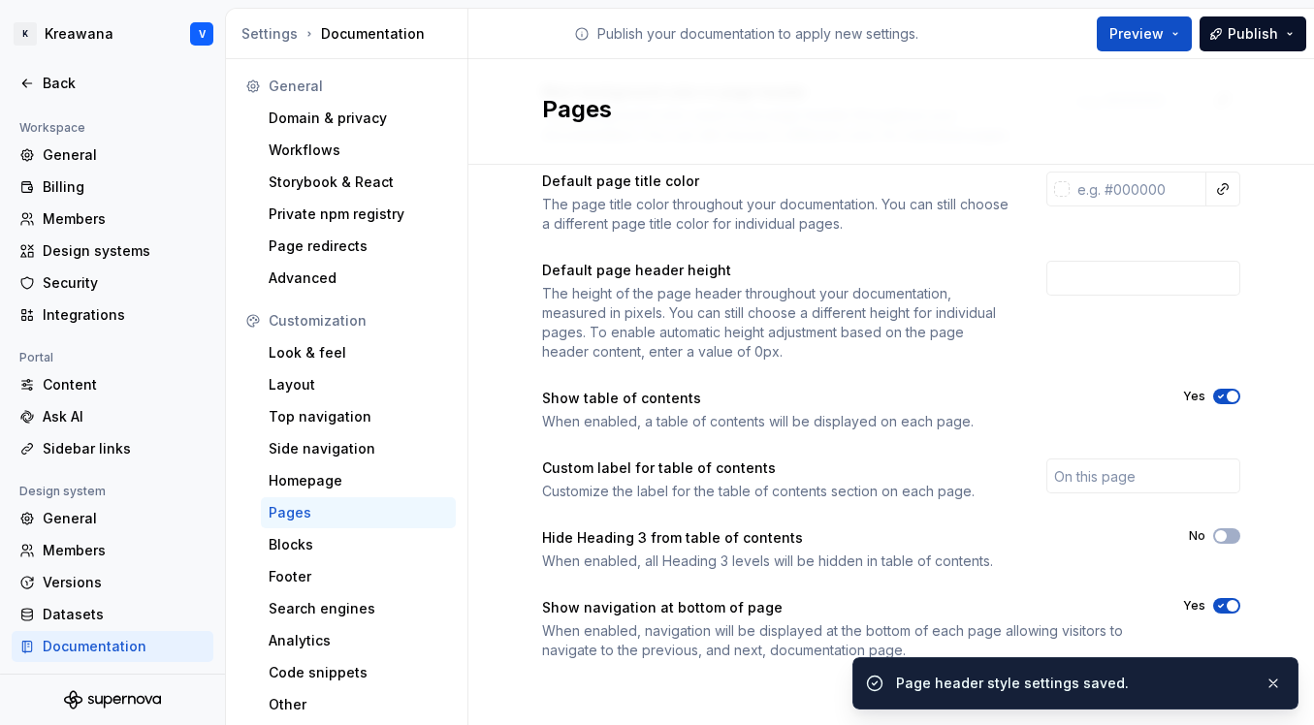
scroll to position [335, 0]
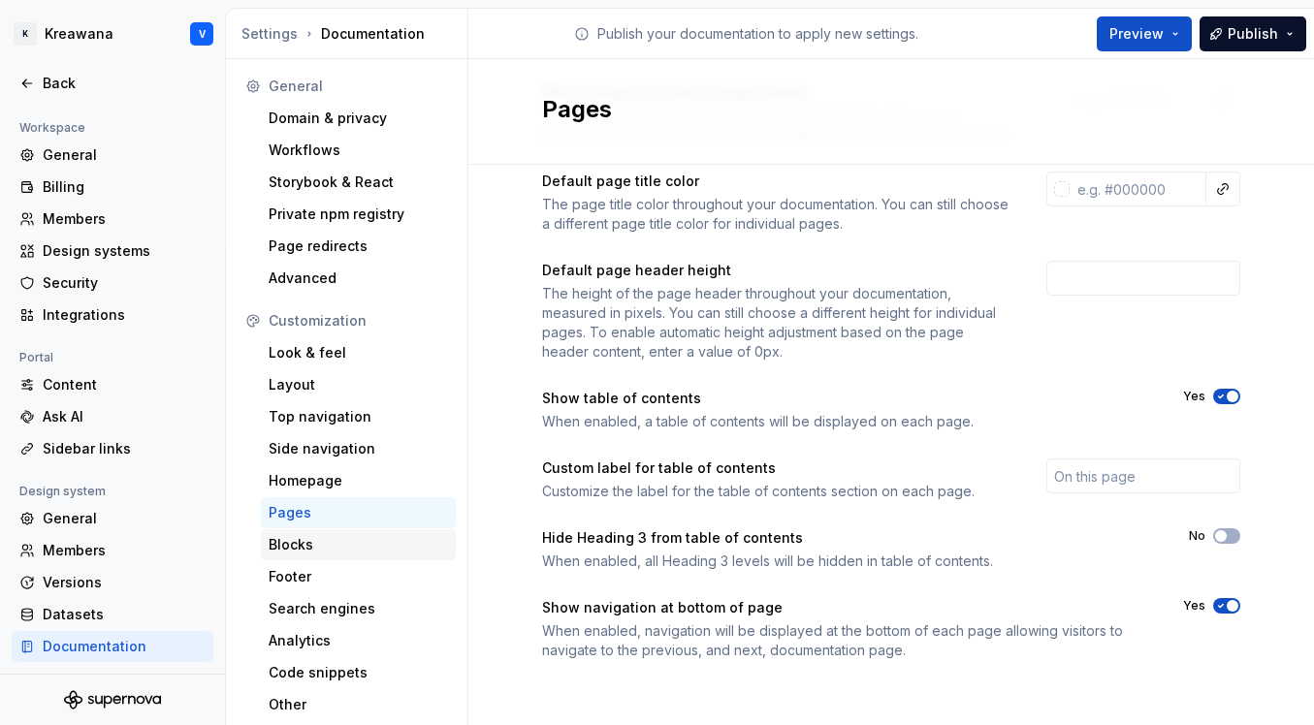
click at [323, 553] on div "Blocks" at bounding box center [358, 544] width 179 height 19
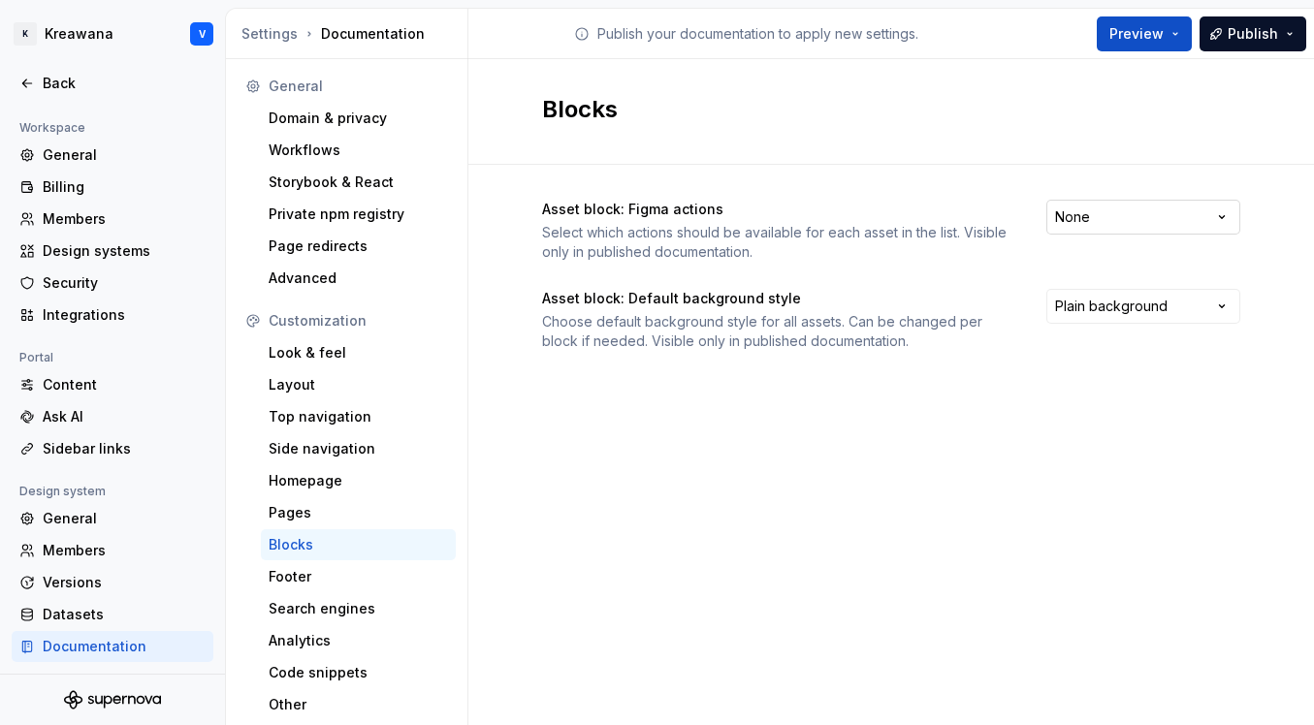
click at [1092, 228] on html "K Kreawana V Back Account Profile Authentication Notifications Workspace Genera…" at bounding box center [657, 362] width 1314 height 725
click at [975, 392] on html "K Kreawana V Back Account Profile Authentication Notifications Workspace Genera…" at bounding box center [657, 362] width 1314 height 725
click at [1106, 319] on html "K Kreawana V Back Account Profile Authentication Notifications Workspace Genera…" at bounding box center [657, 362] width 1314 height 725
click at [723, 433] on html "K Kreawana V Back Account Profile Authentication Notifications Workspace Genera…" at bounding box center [657, 362] width 1314 height 725
click at [322, 577] on div "Footer" at bounding box center [358, 576] width 179 height 19
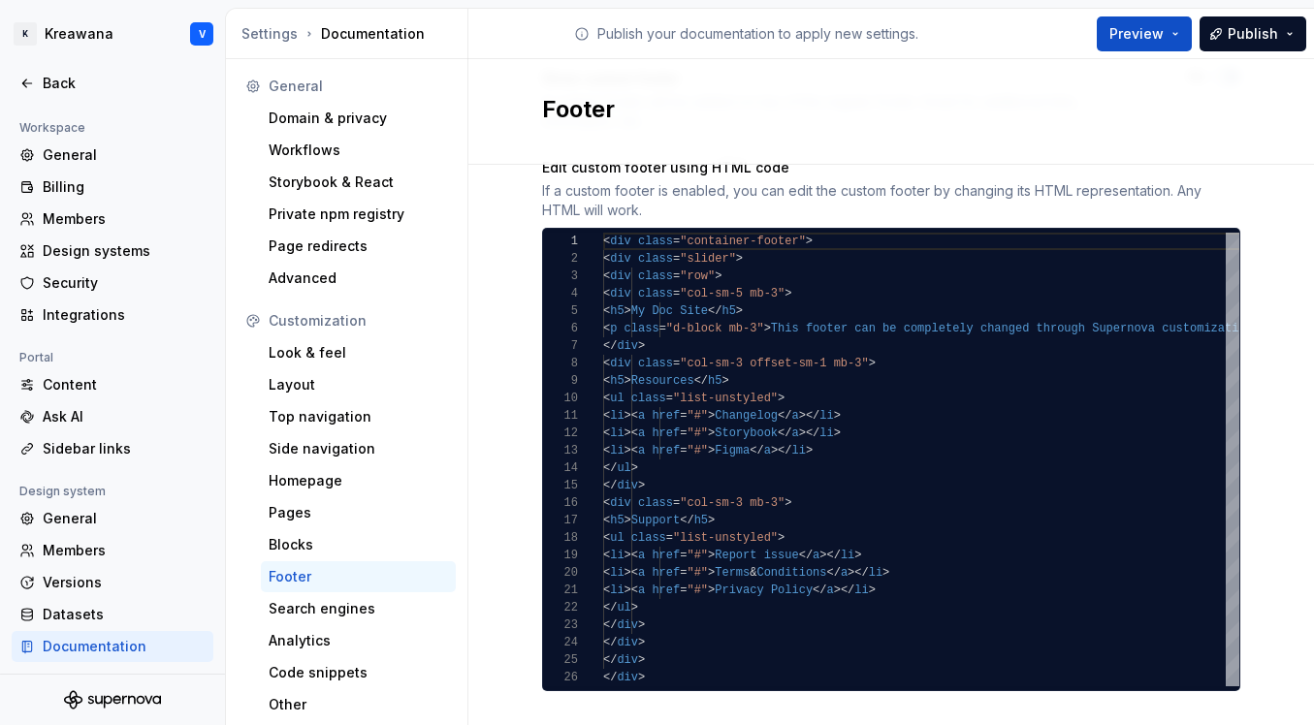
scroll to position [302, 0]
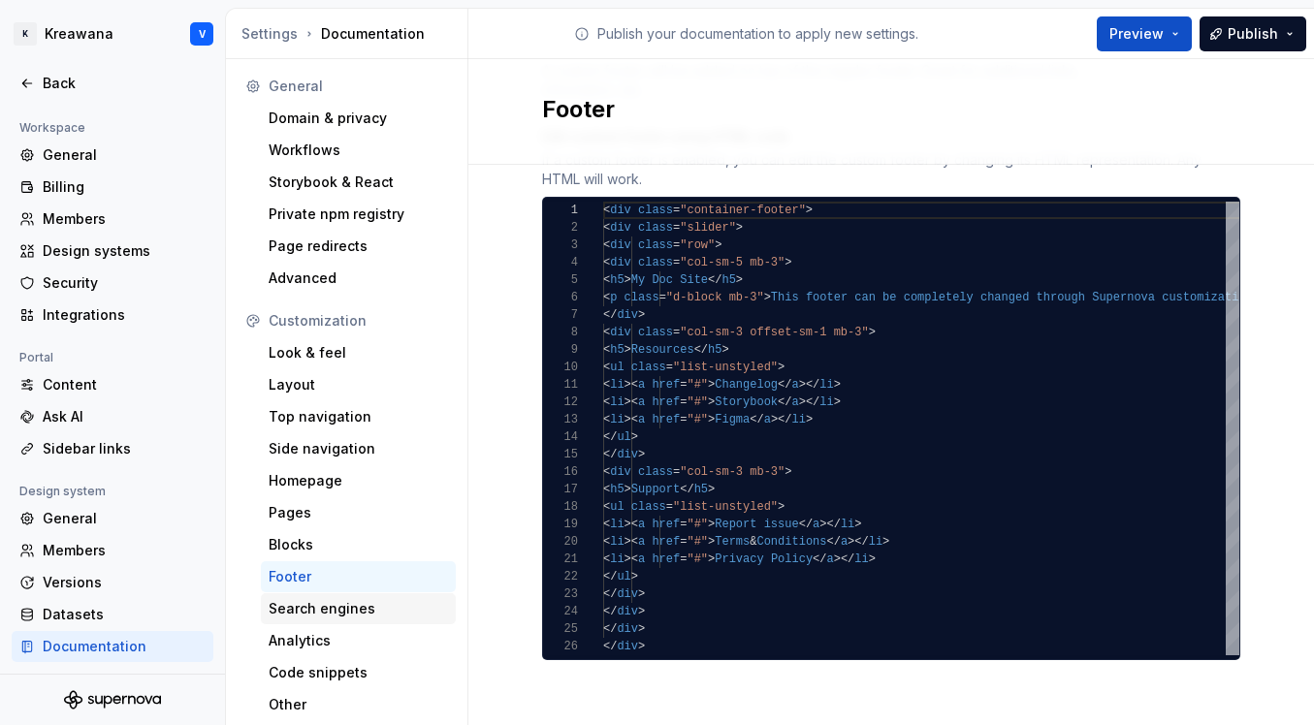
click at [317, 599] on div "Search engines" at bounding box center [358, 608] width 179 height 19
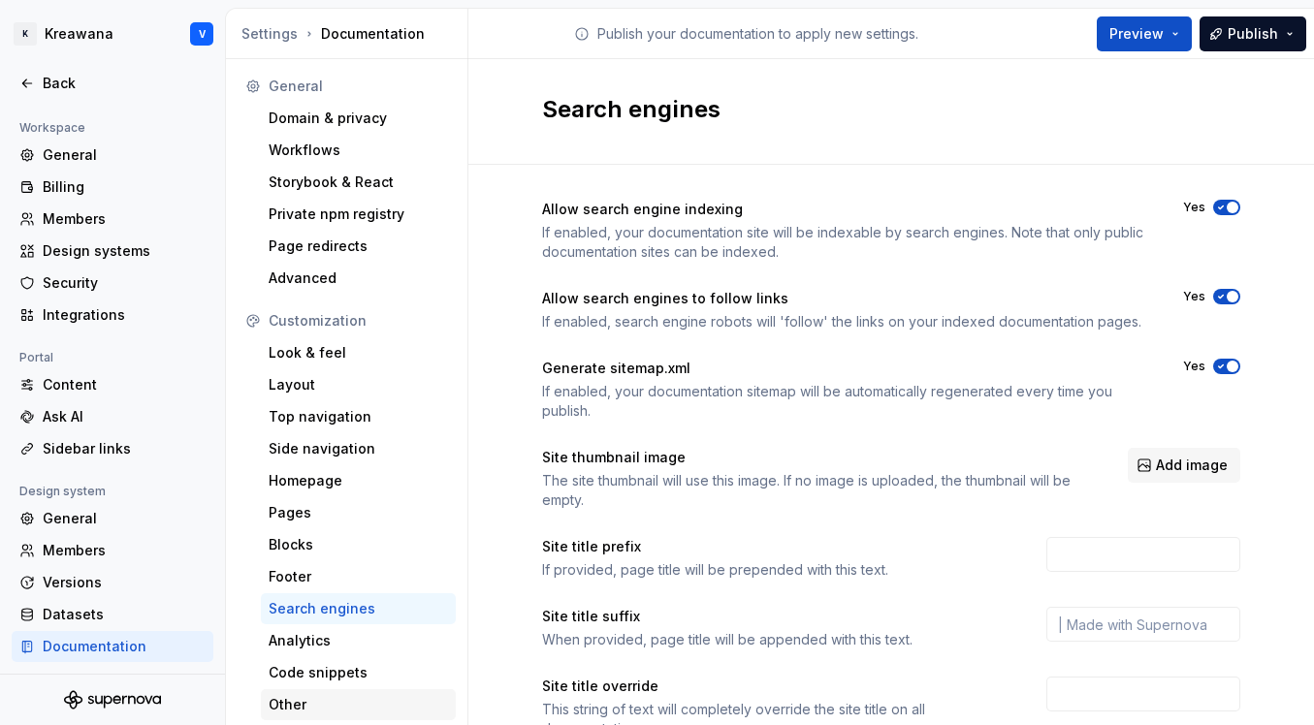
click at [352, 695] on div "Other" at bounding box center [358, 704] width 179 height 19
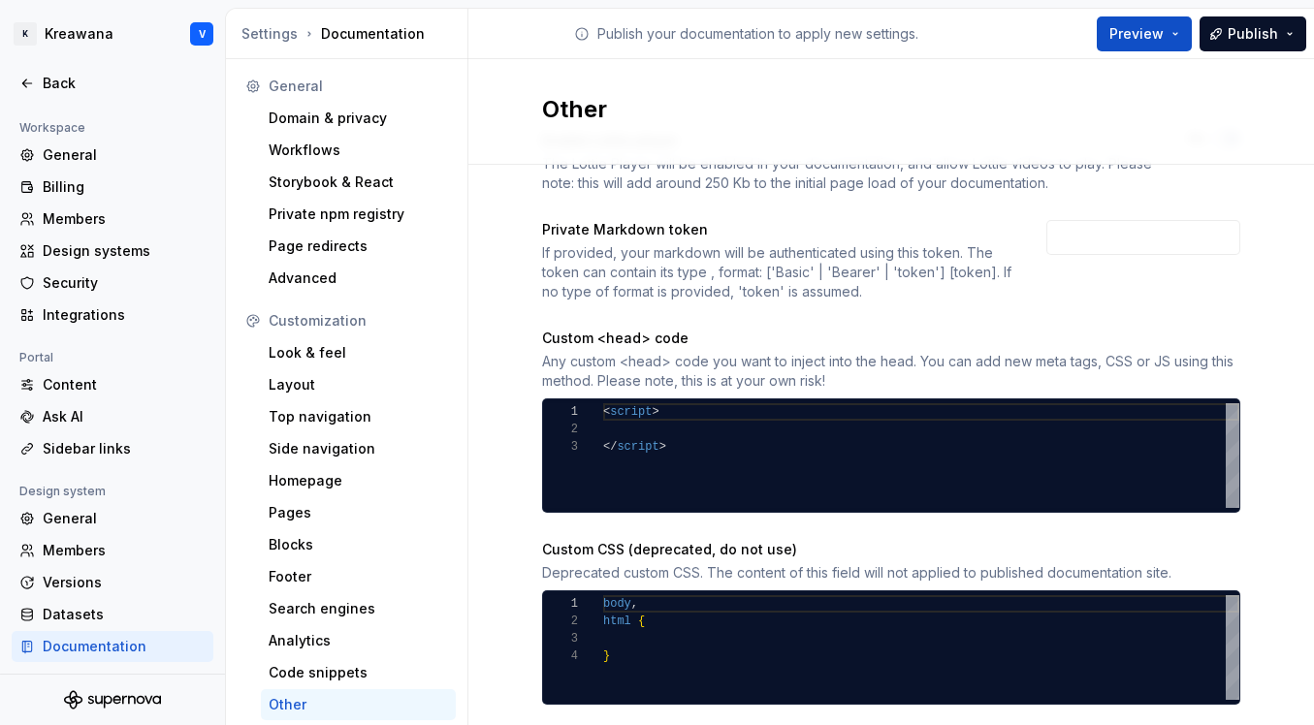
scroll to position [113, 0]
